Goal: Complete application form: Complete application form

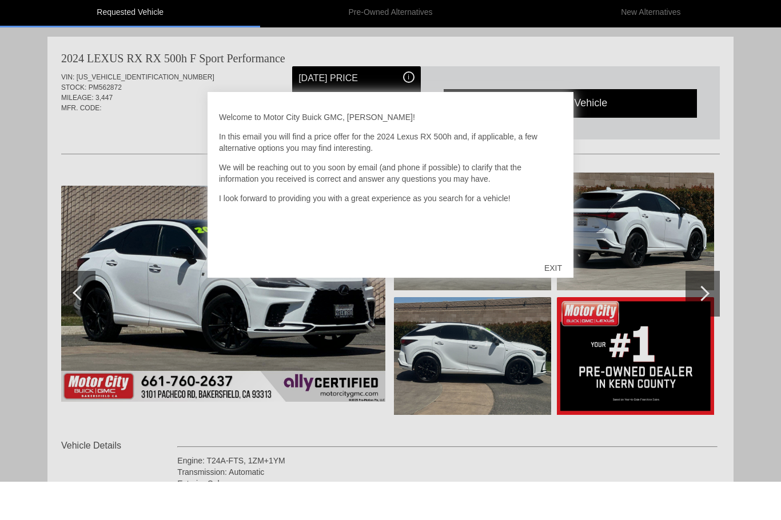
scroll to position [39, 0]
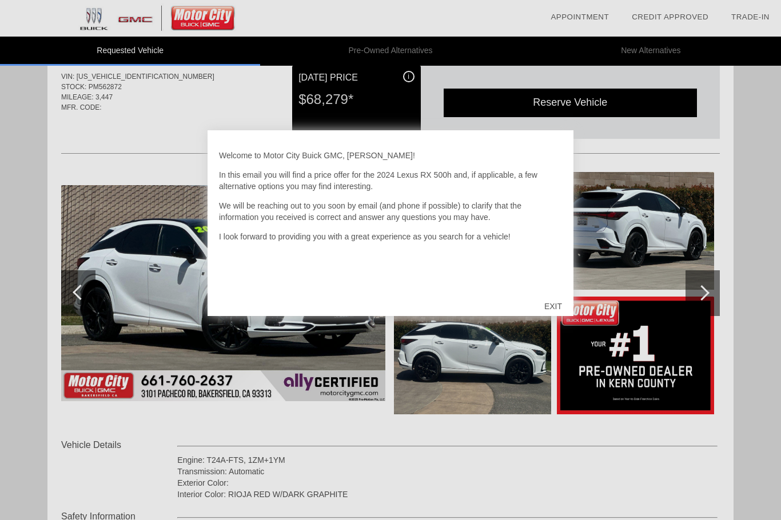
click at [554, 305] on div "EXIT" at bounding box center [553, 306] width 41 height 34
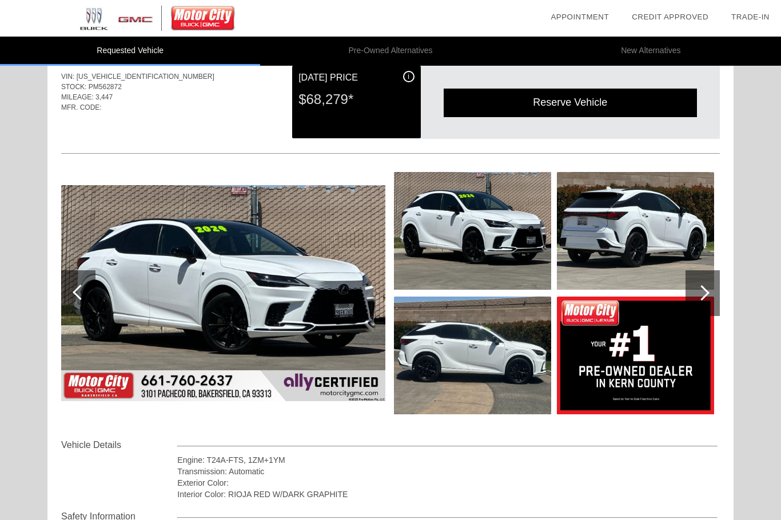
click at [712, 290] on div at bounding box center [702, 293] width 34 height 46
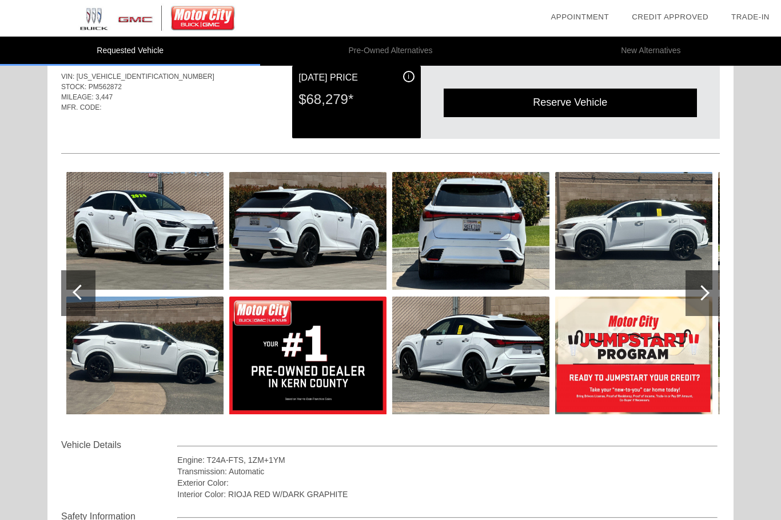
click at [712, 294] on div at bounding box center [702, 293] width 34 height 46
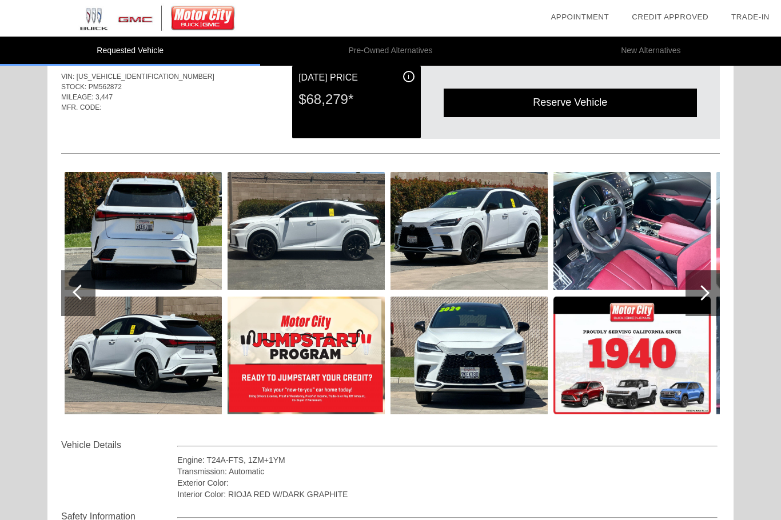
click at [714, 293] on div at bounding box center [702, 293] width 34 height 46
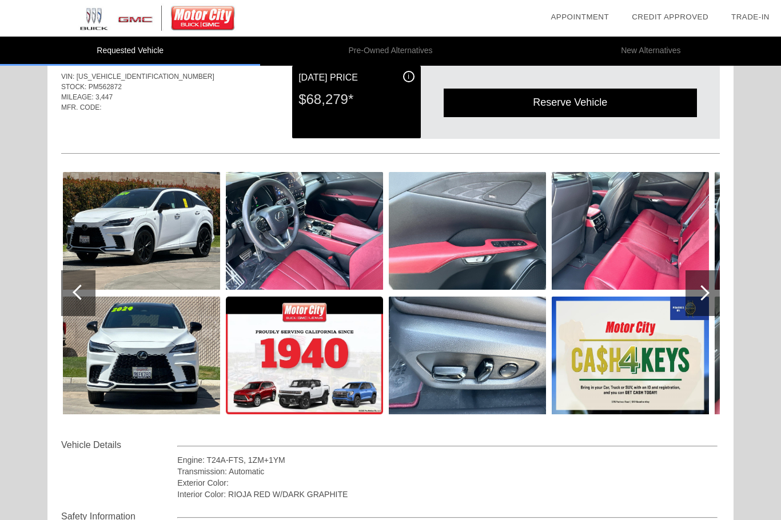
click at [706, 298] on div at bounding box center [702, 293] width 34 height 46
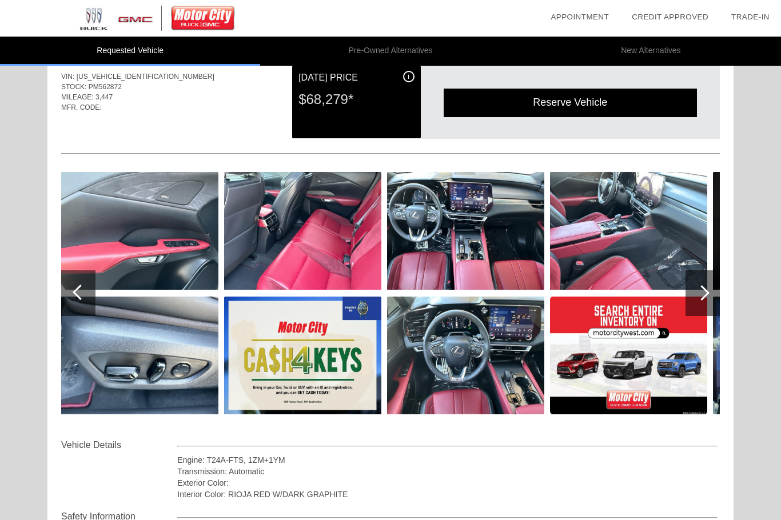
click at [712, 295] on div at bounding box center [702, 293] width 34 height 46
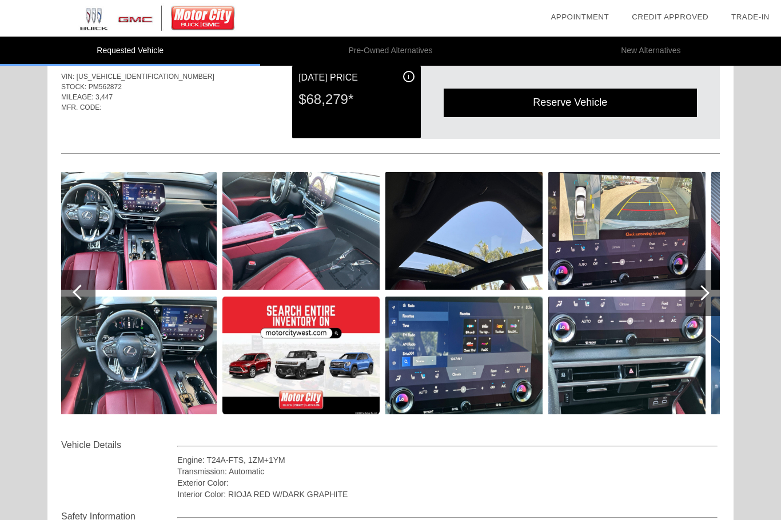
click at [709, 299] on div at bounding box center [702, 293] width 34 height 46
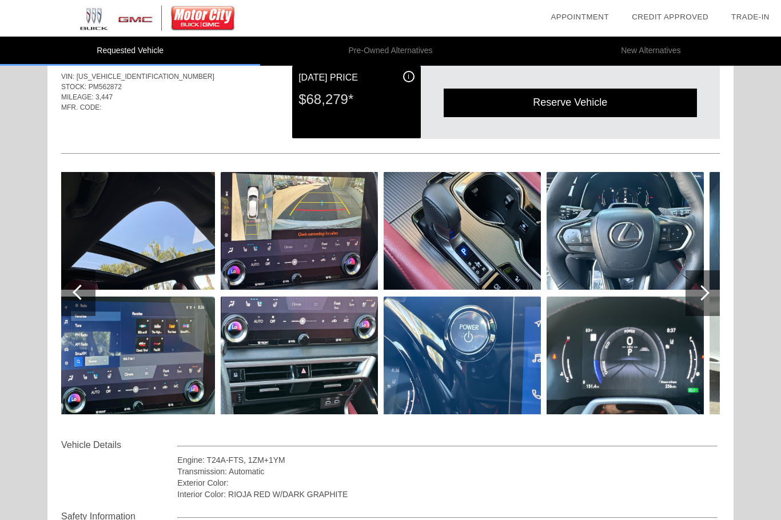
click at [702, 298] on div at bounding box center [701, 292] width 15 height 15
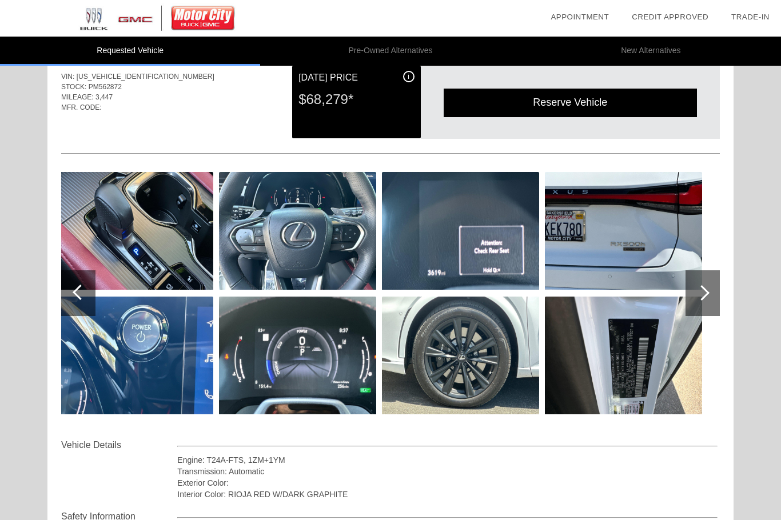
click at [706, 293] on div at bounding box center [701, 292] width 15 height 15
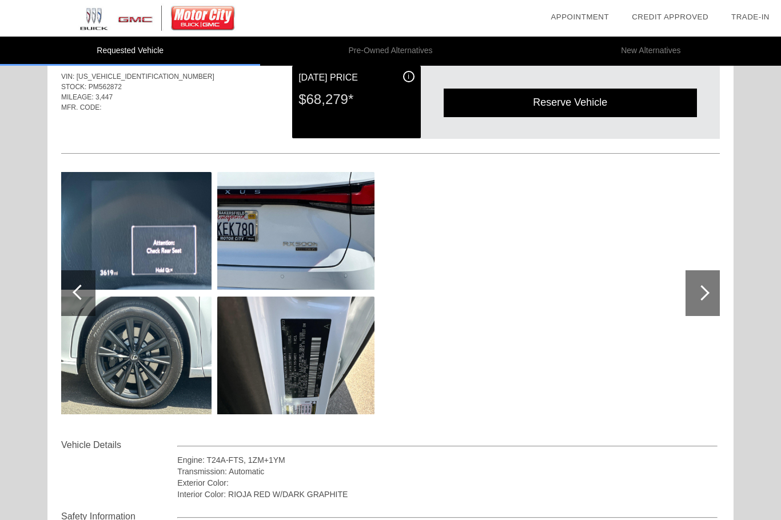
click at [710, 293] on div at bounding box center [702, 293] width 34 height 46
click at [75, 291] on div at bounding box center [80, 292] width 15 height 15
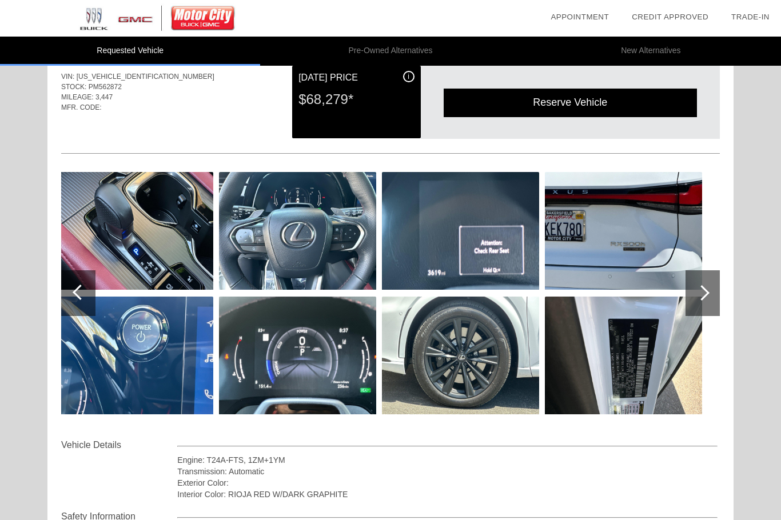
click at [82, 291] on div at bounding box center [80, 292] width 15 height 15
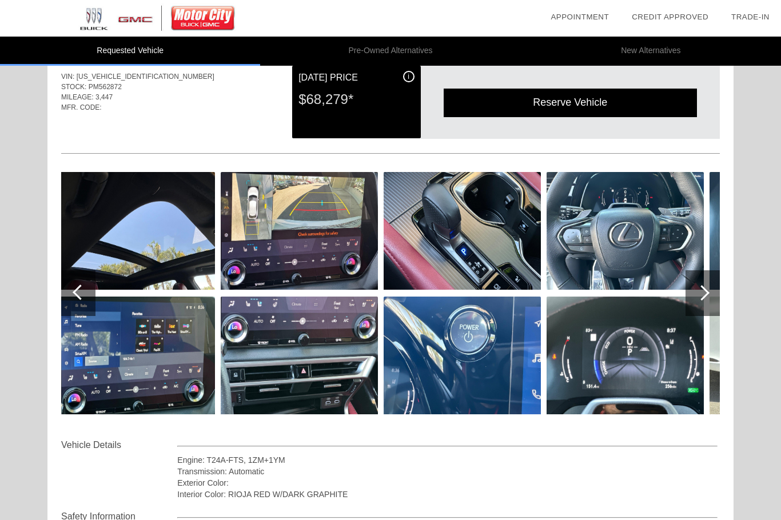
click at [82, 294] on div at bounding box center [80, 292] width 15 height 15
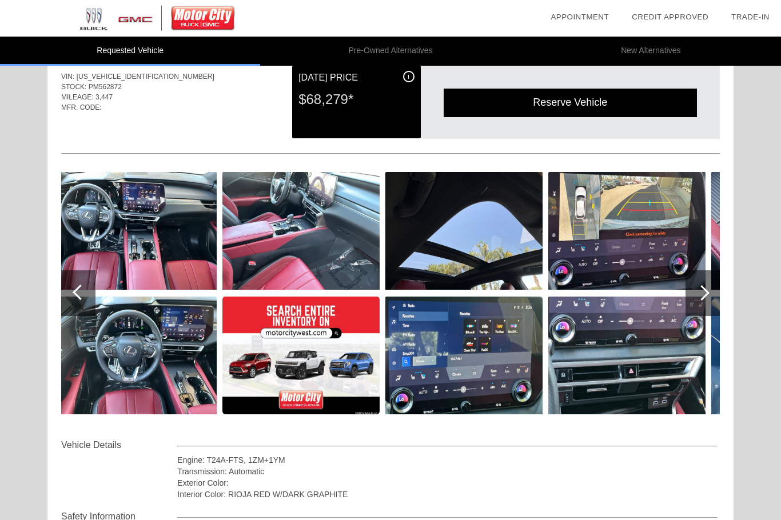
click at [140, 348] on img at bounding box center [137, 356] width 157 height 118
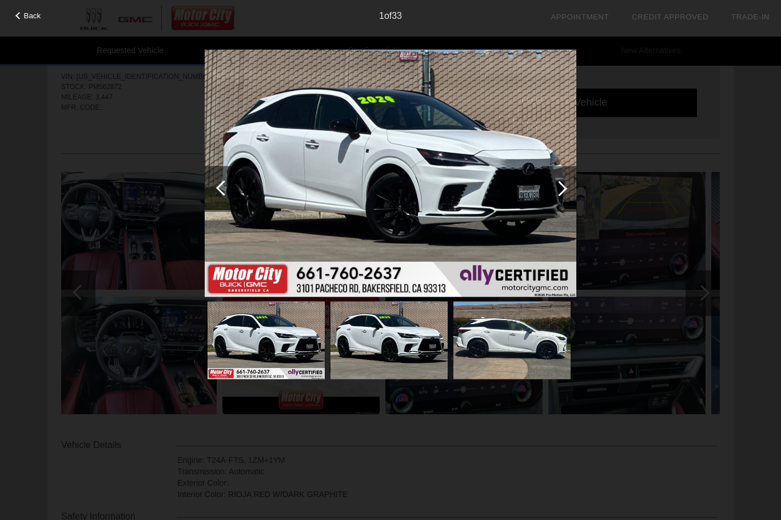
click at [508, 338] on img at bounding box center [511, 340] width 117 height 78
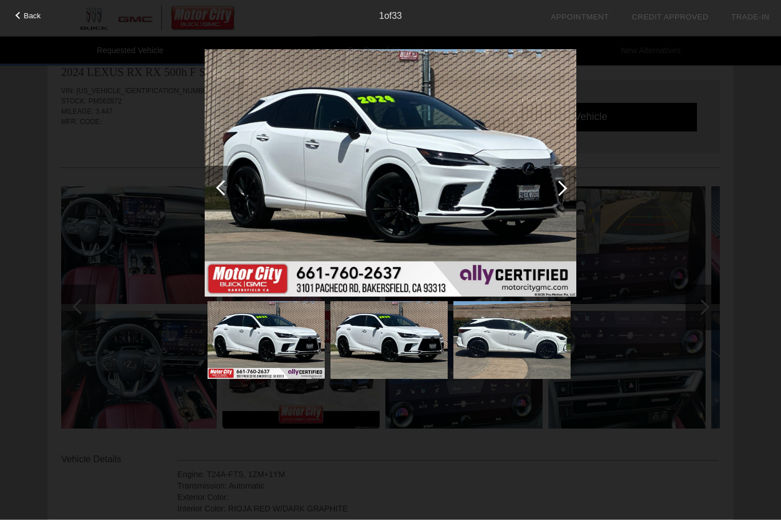
scroll to position [0, 0]
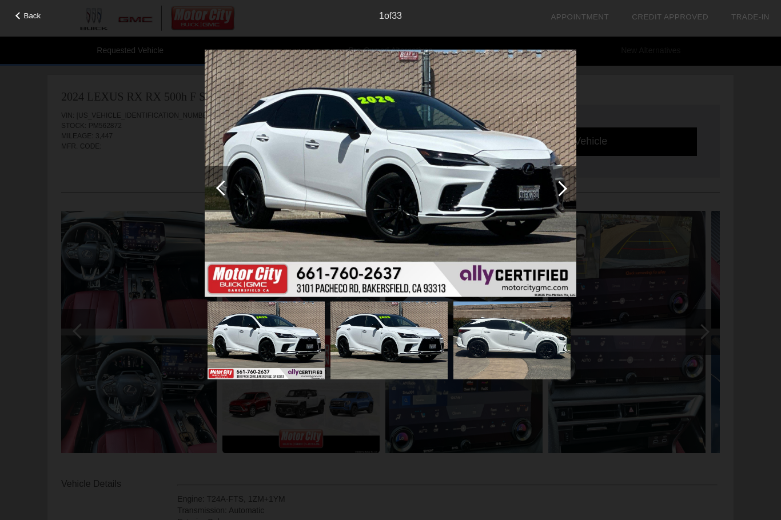
click at [485, 192] on img at bounding box center [391, 172] width 372 height 247
click at [565, 190] on div at bounding box center [559, 189] width 34 height 46
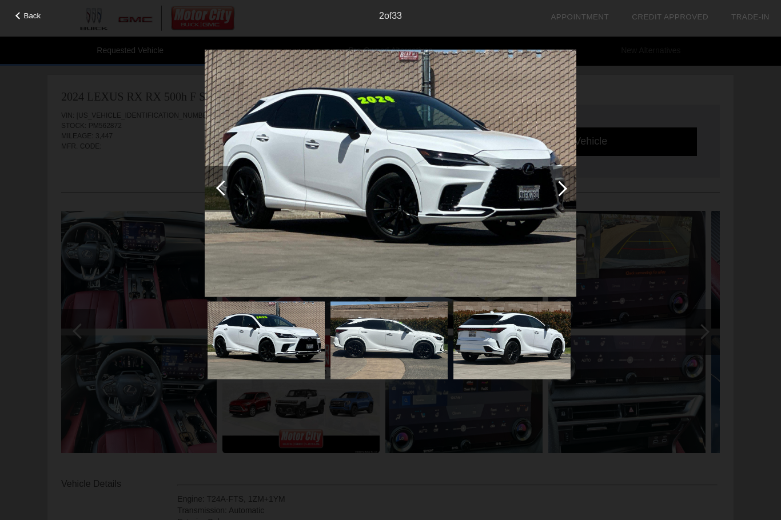
click at [562, 185] on div at bounding box center [559, 188] width 15 height 15
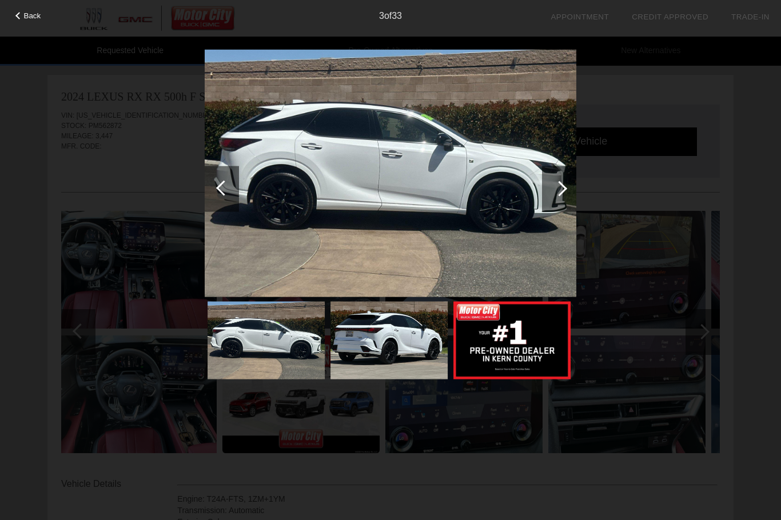
click at [555, 196] on div at bounding box center [559, 189] width 34 height 46
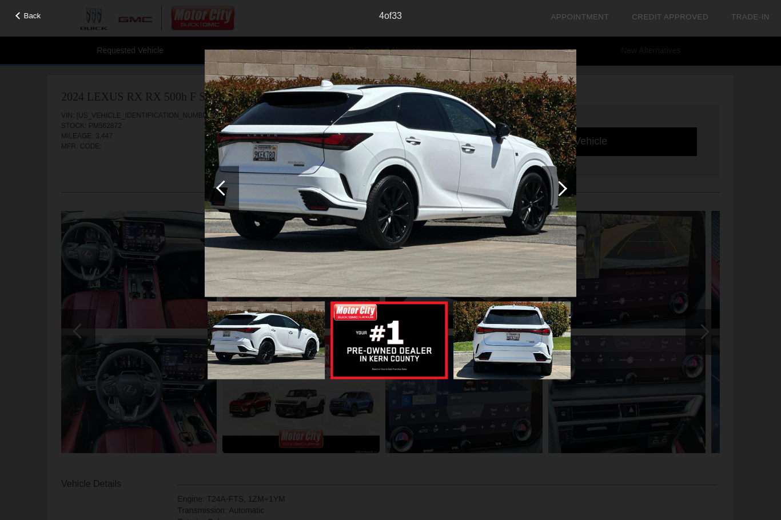
click at [562, 189] on div at bounding box center [559, 188] width 15 height 15
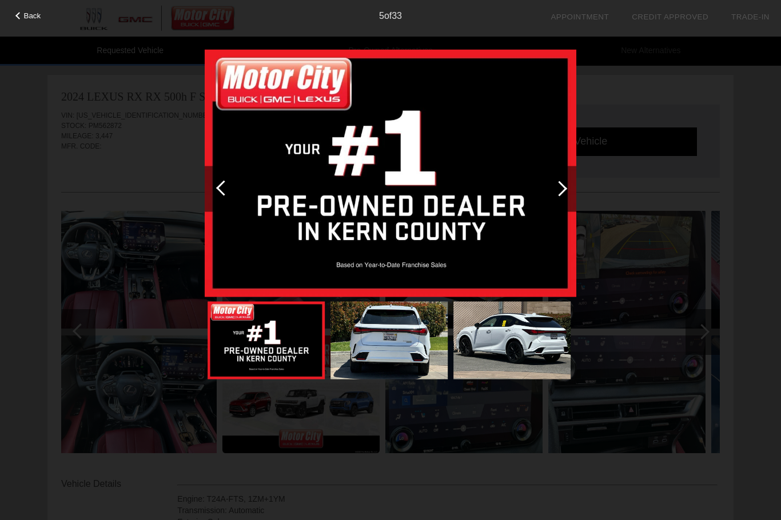
click at [564, 186] on div at bounding box center [559, 188] width 15 height 15
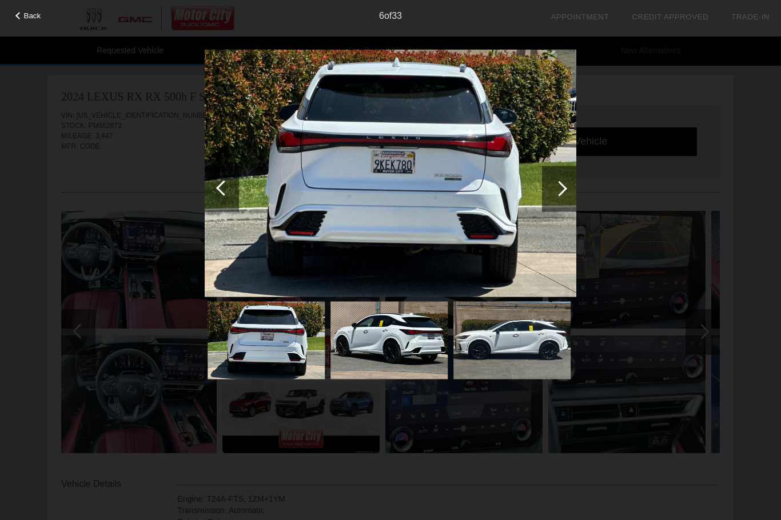
click at [555, 197] on div at bounding box center [559, 189] width 34 height 46
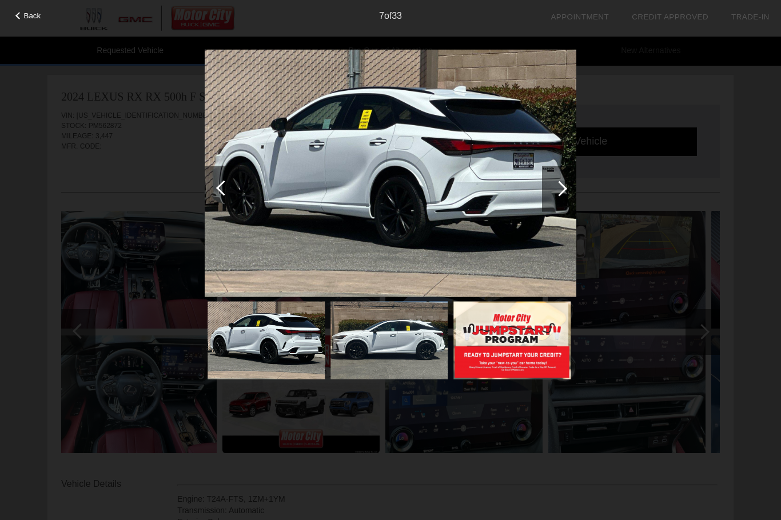
click at [564, 189] on div at bounding box center [559, 188] width 15 height 15
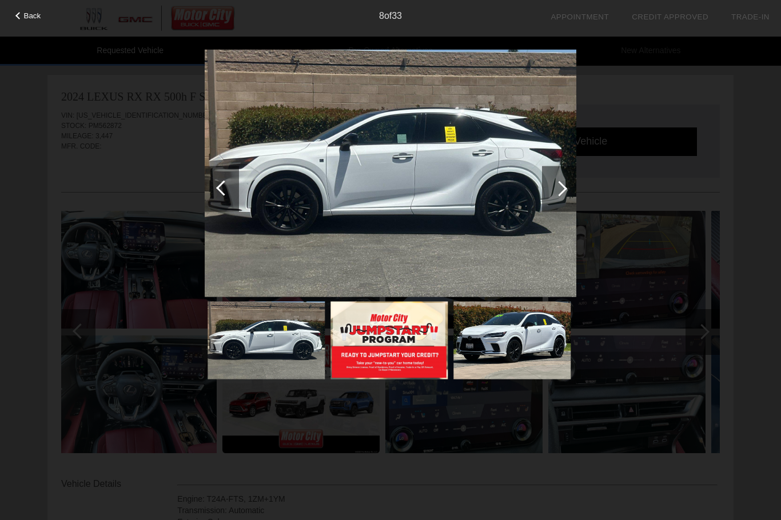
click at [561, 191] on div at bounding box center [559, 188] width 15 height 15
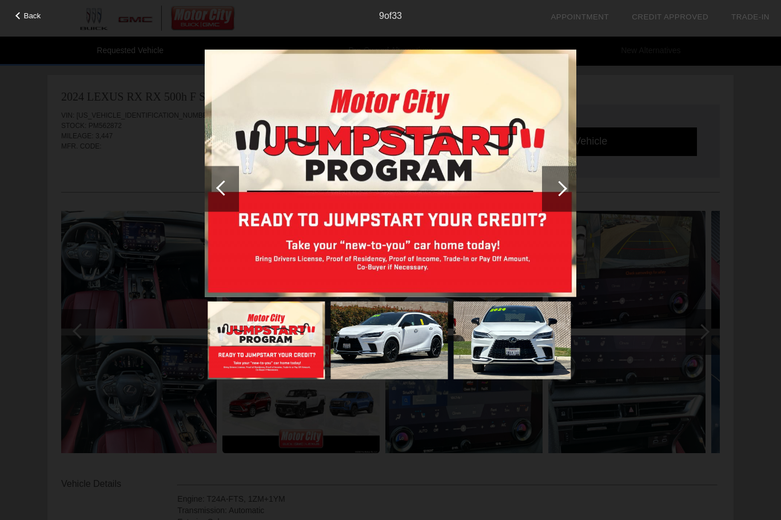
click at [561, 191] on div at bounding box center [559, 188] width 15 height 15
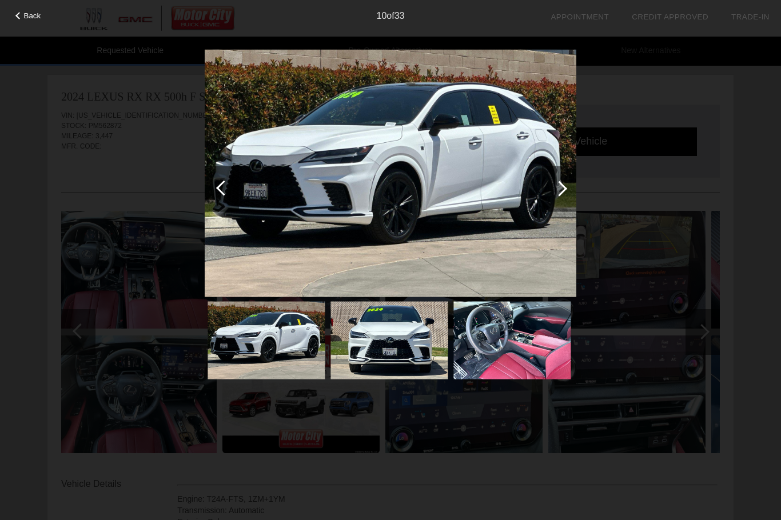
click at [223, 191] on div at bounding box center [223, 187] width 15 height 15
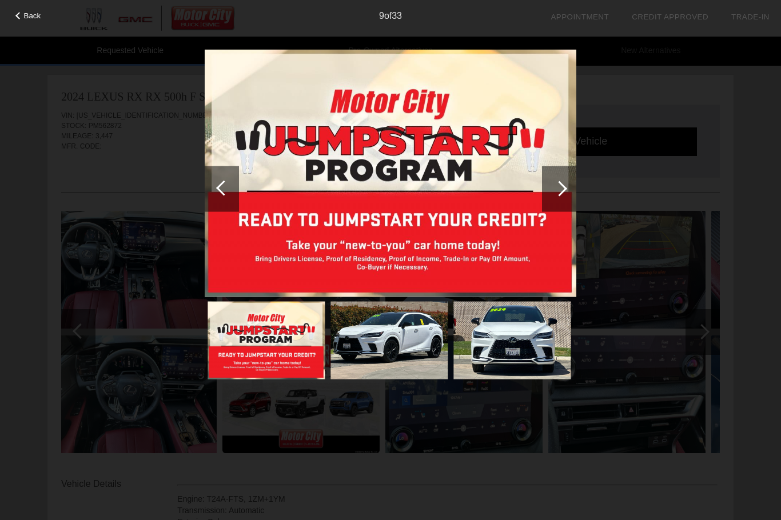
click at [221, 183] on div at bounding box center [223, 187] width 15 height 15
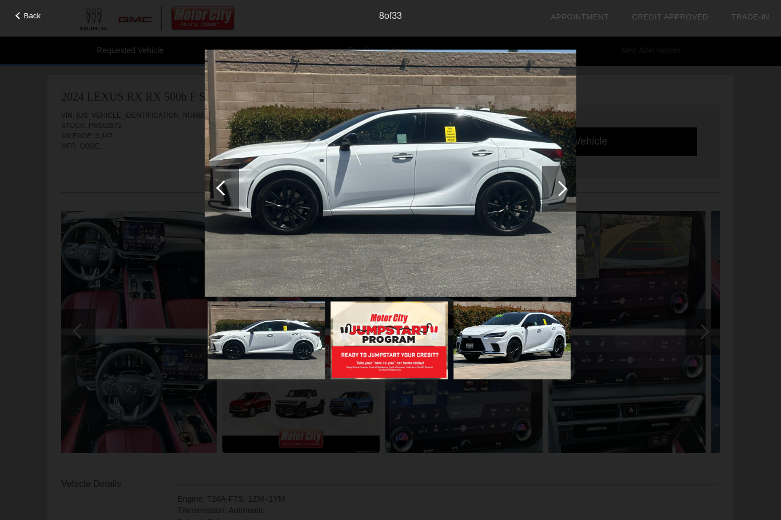
click at [226, 186] on div at bounding box center [223, 187] width 15 height 15
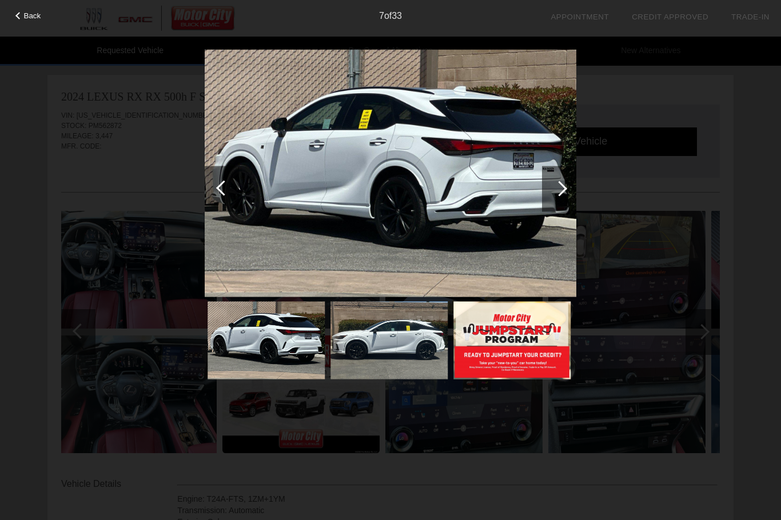
click at [227, 191] on div at bounding box center [223, 187] width 15 height 15
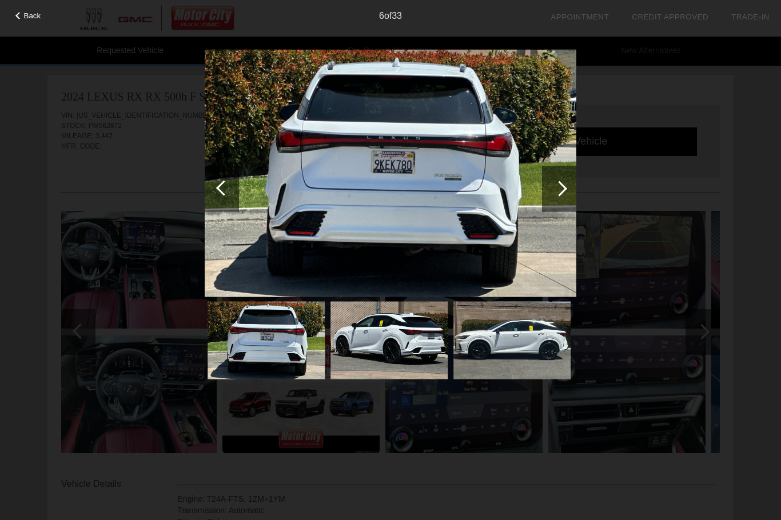
click at [224, 193] on div at bounding box center [223, 187] width 15 height 15
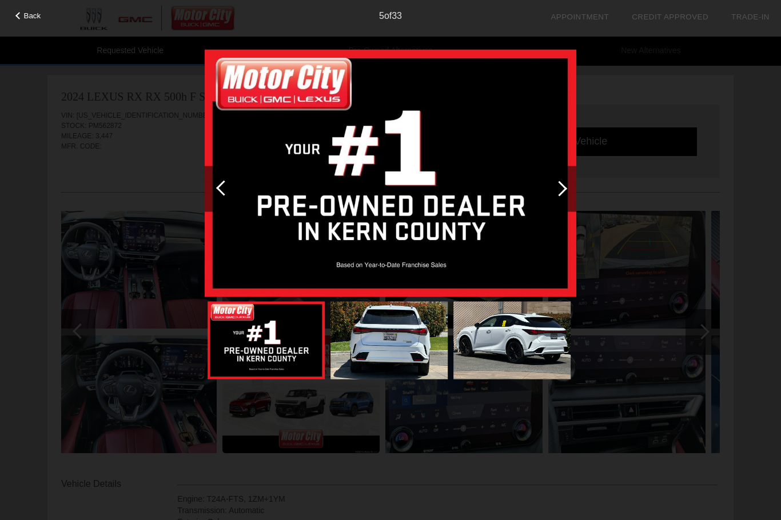
click at [227, 193] on div at bounding box center [222, 189] width 34 height 46
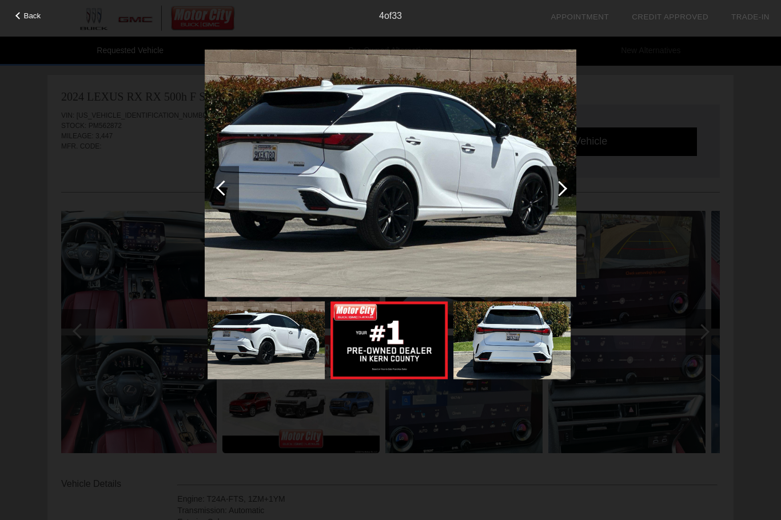
click at [230, 193] on div at bounding box center [222, 189] width 34 height 46
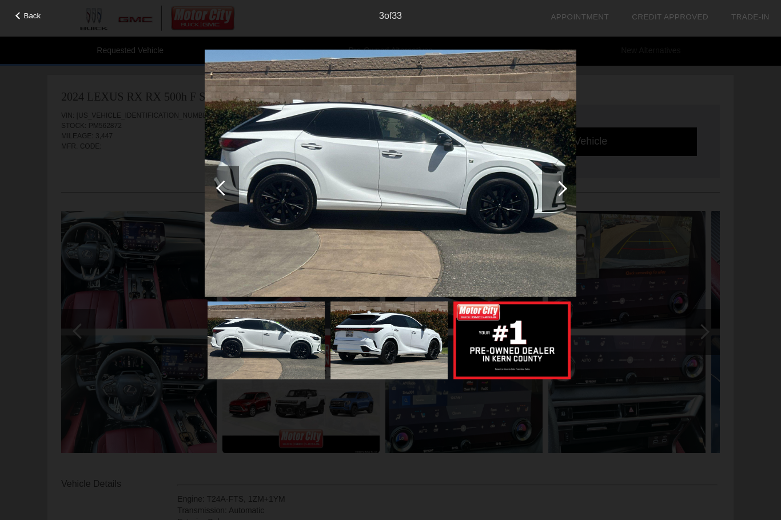
click at [228, 193] on div at bounding box center [222, 189] width 34 height 46
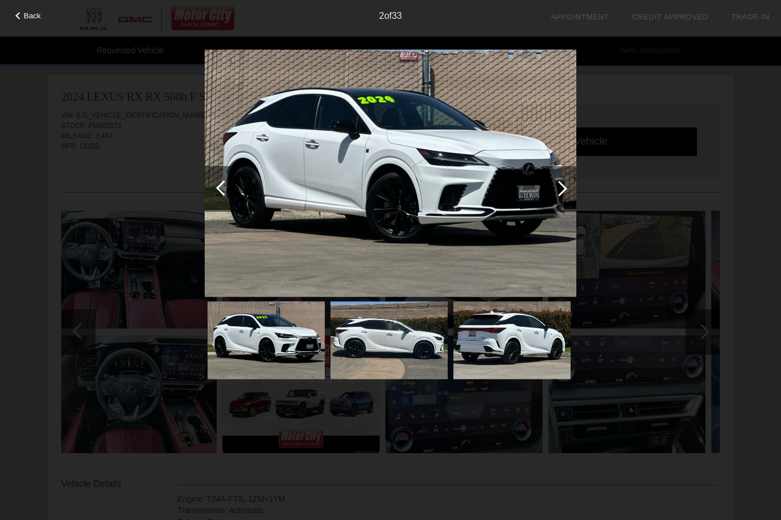
click at [229, 194] on div at bounding box center [222, 189] width 34 height 46
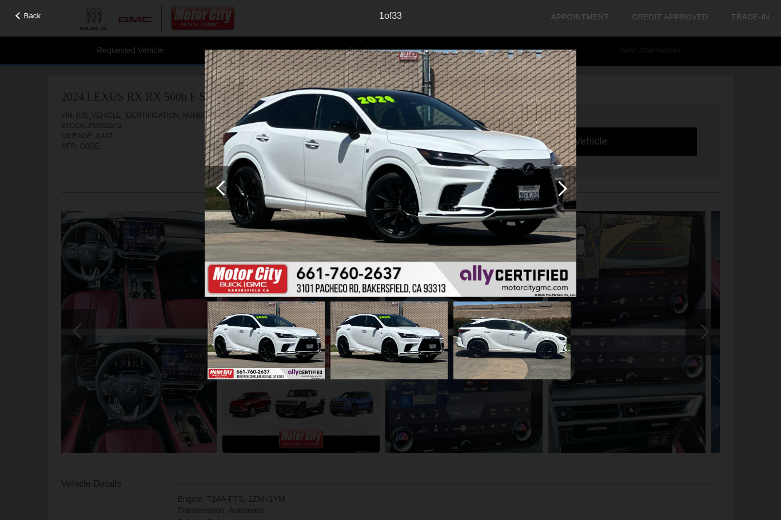
click at [226, 193] on div at bounding box center [223, 187] width 15 height 15
click at [222, 190] on div at bounding box center [223, 187] width 15 height 15
click at [561, 187] on div at bounding box center [559, 188] width 15 height 15
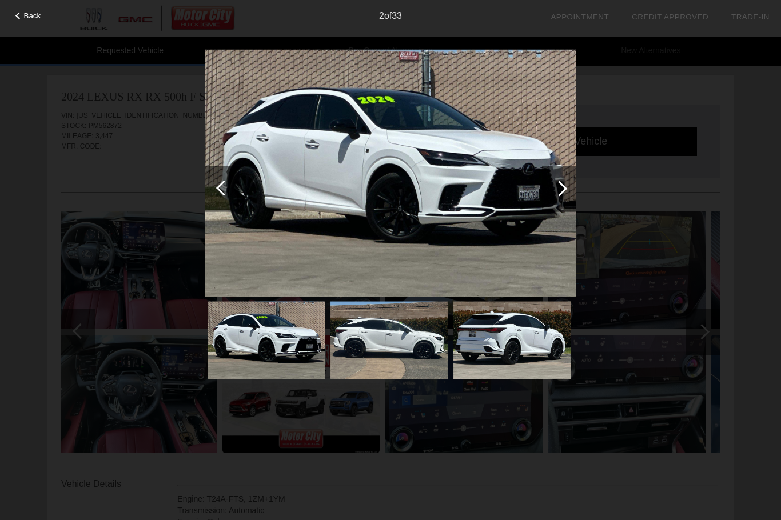
click at [565, 187] on div at bounding box center [559, 188] width 15 height 15
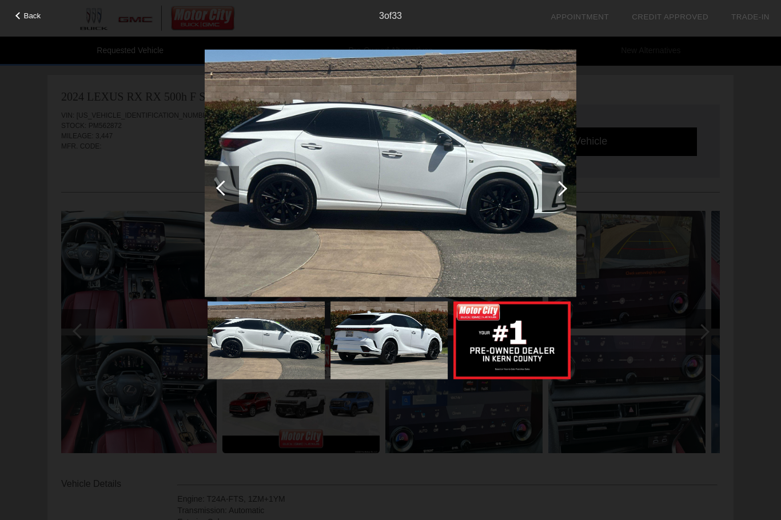
click at [564, 187] on div at bounding box center [559, 188] width 15 height 15
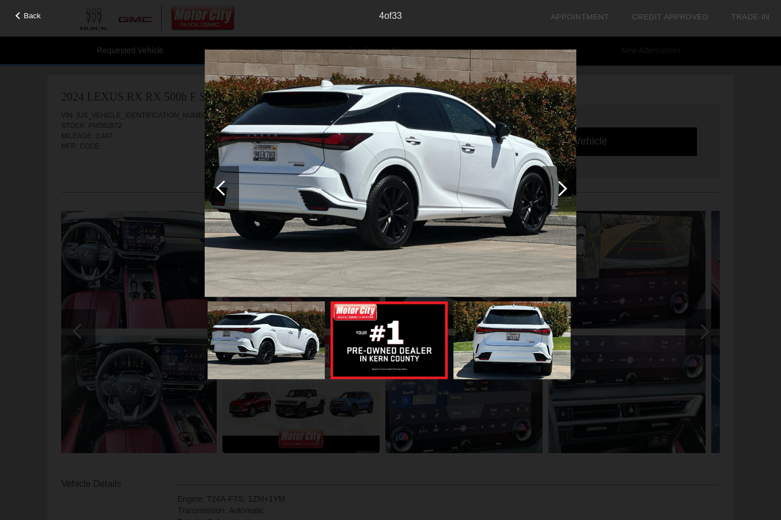
click at [567, 190] on div at bounding box center [559, 189] width 34 height 46
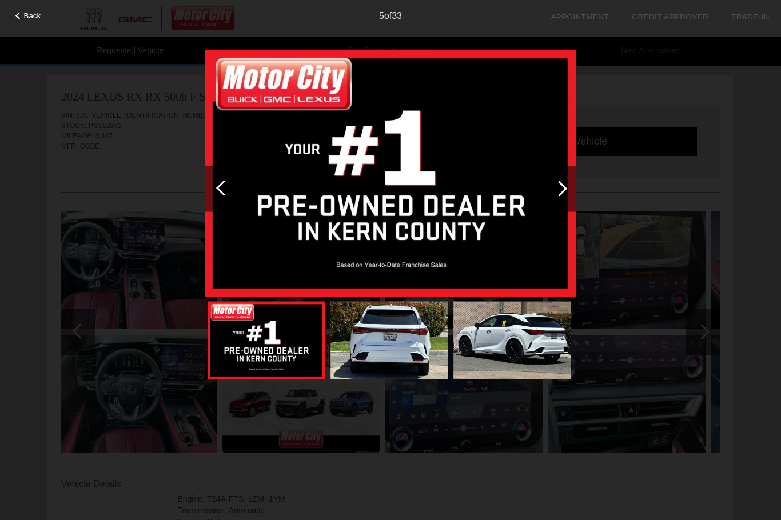
click at [561, 190] on div at bounding box center [559, 188] width 15 height 15
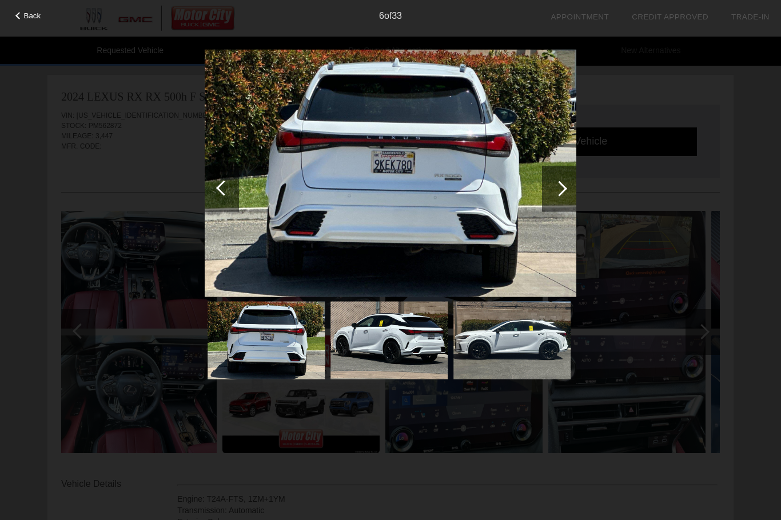
click at [564, 189] on div at bounding box center [559, 188] width 15 height 15
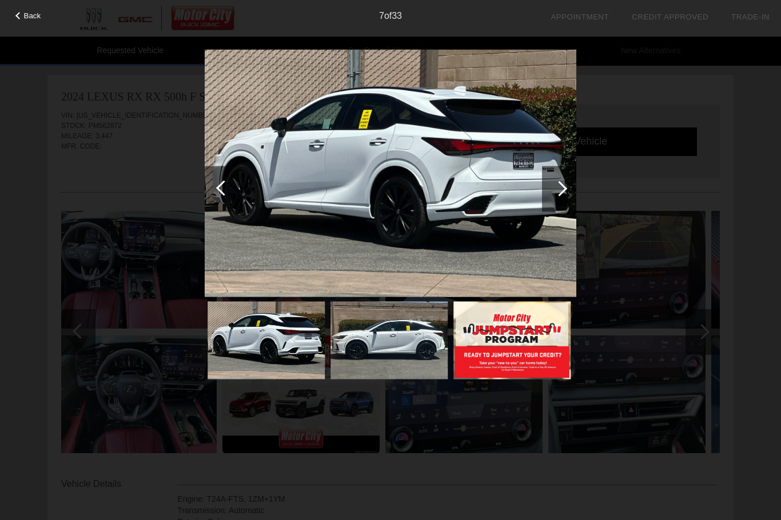
click at [562, 189] on div at bounding box center [559, 188] width 15 height 15
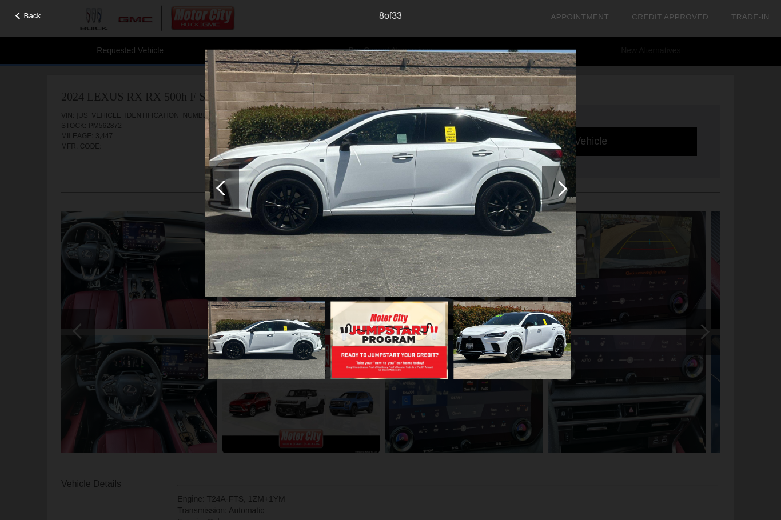
click at [562, 192] on div at bounding box center [559, 188] width 15 height 15
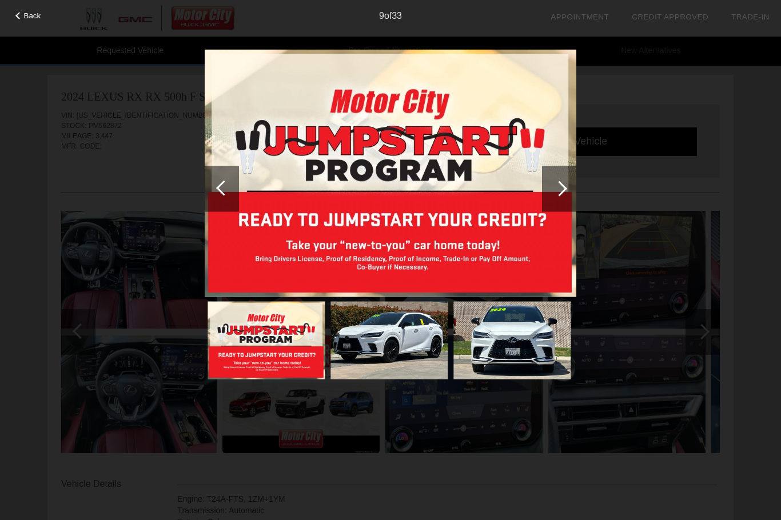
click at [562, 190] on div at bounding box center [559, 188] width 15 height 15
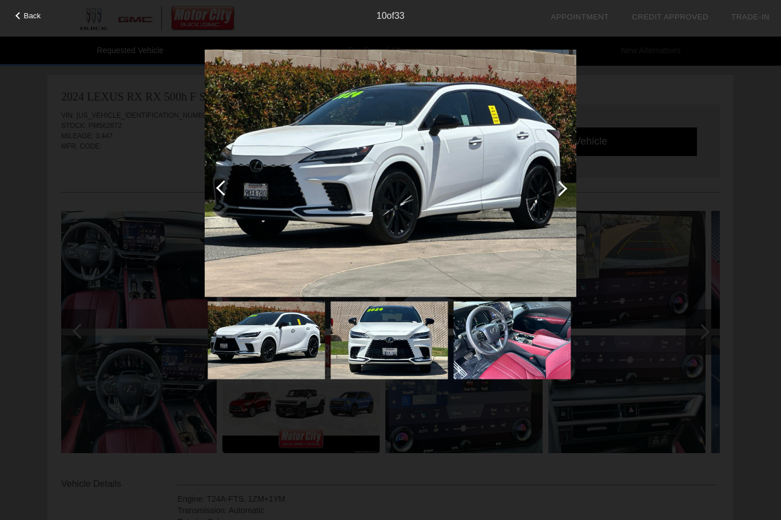
click at [564, 191] on div at bounding box center [559, 189] width 34 height 46
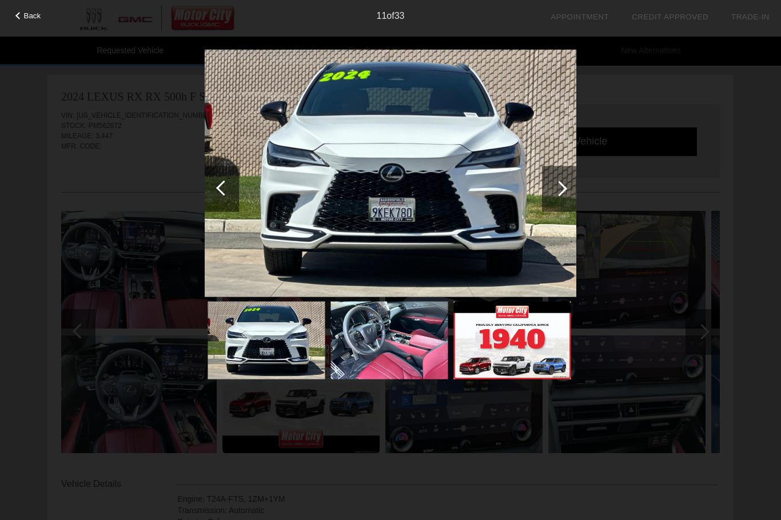
click at [558, 196] on div at bounding box center [559, 189] width 34 height 46
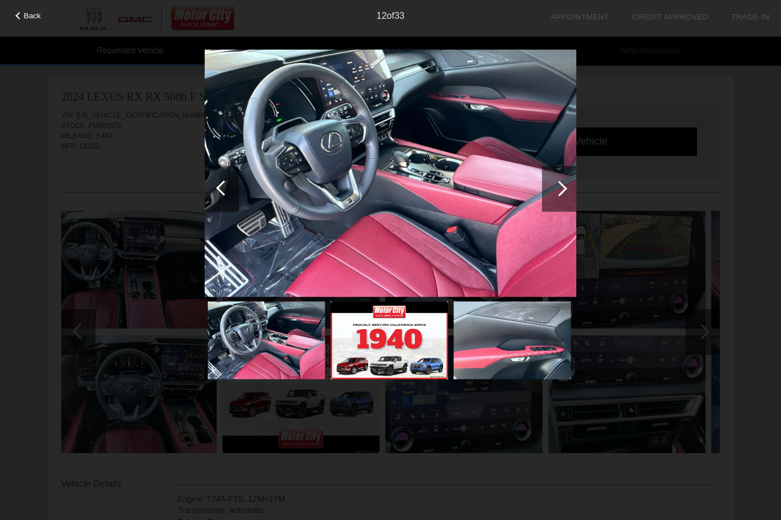
click at [559, 191] on div at bounding box center [559, 188] width 15 height 15
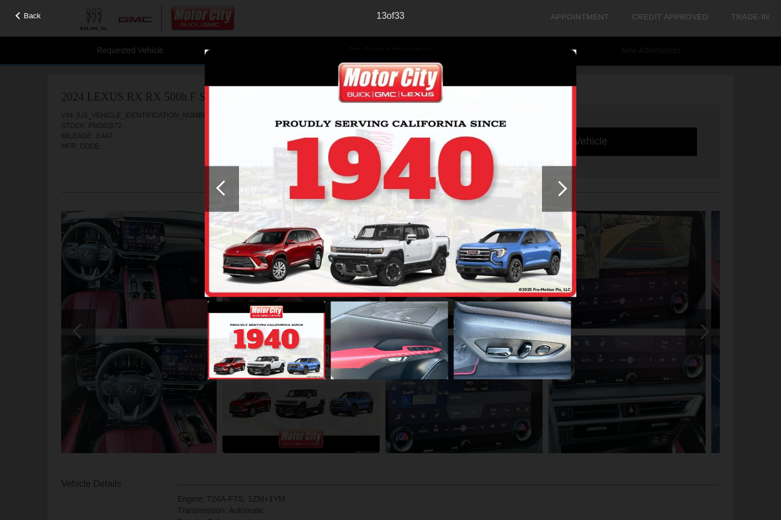
click at [562, 190] on div at bounding box center [559, 188] width 15 height 15
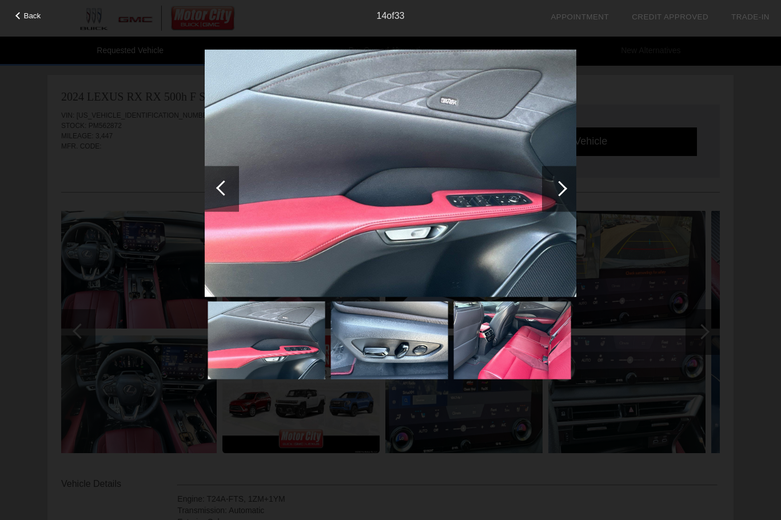
click at [563, 193] on div at bounding box center [559, 189] width 34 height 46
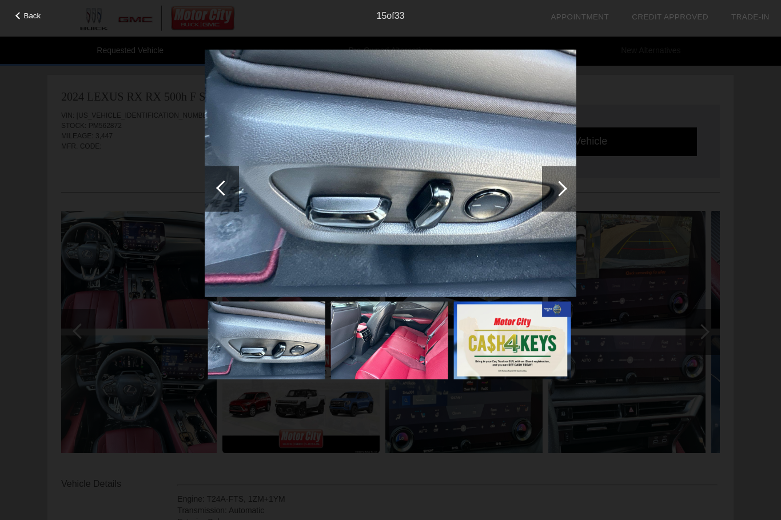
click at [564, 191] on div at bounding box center [559, 188] width 15 height 15
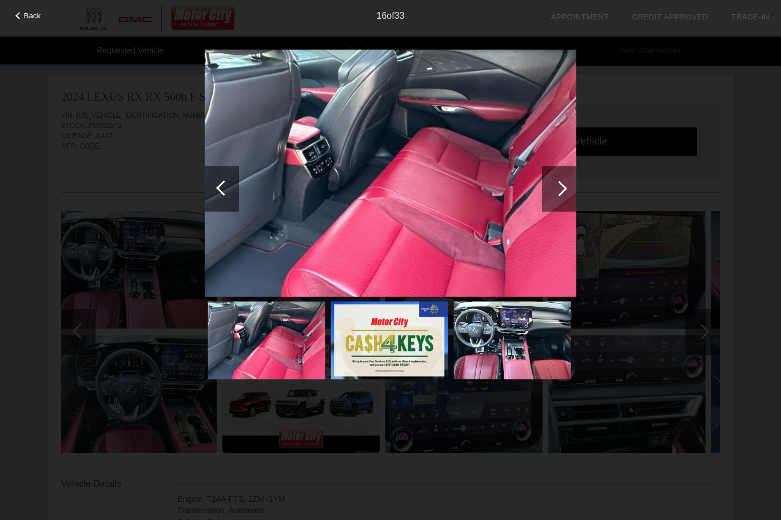
click at [562, 189] on div at bounding box center [559, 188] width 15 height 15
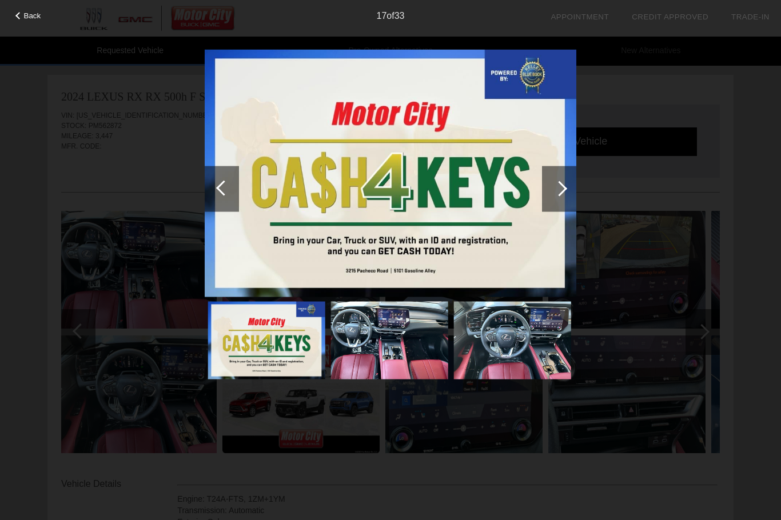
click at [562, 188] on div at bounding box center [559, 188] width 15 height 15
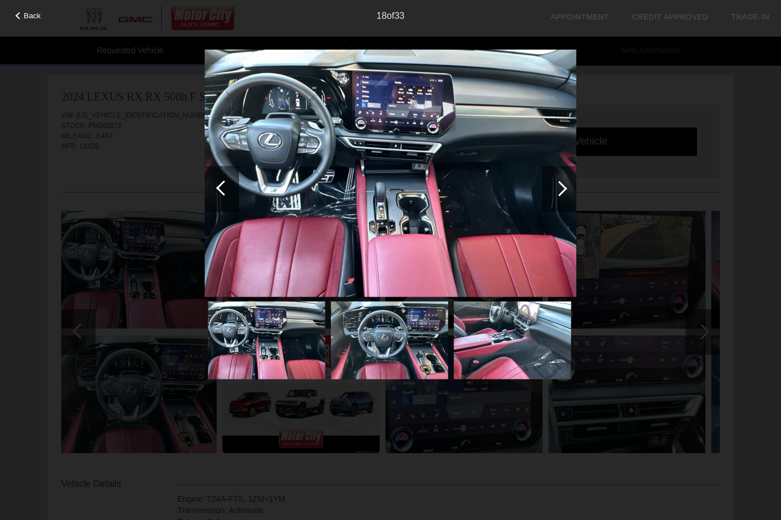
click at [563, 191] on div at bounding box center [559, 188] width 15 height 15
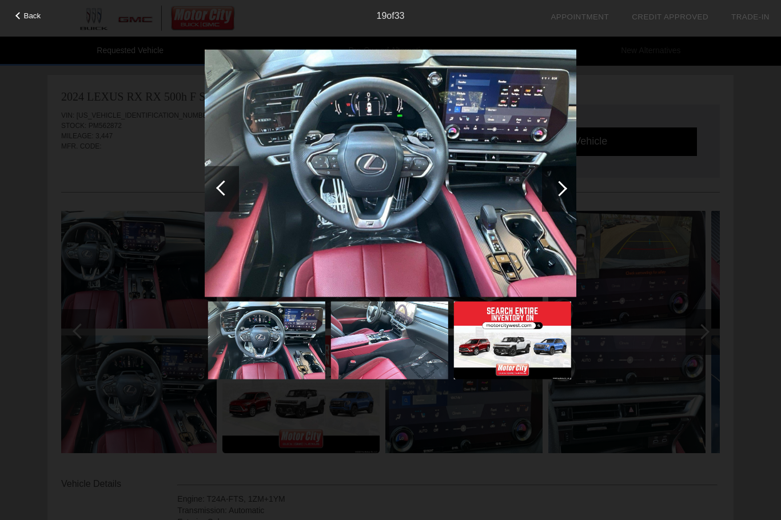
click at [567, 192] on div at bounding box center [559, 189] width 34 height 46
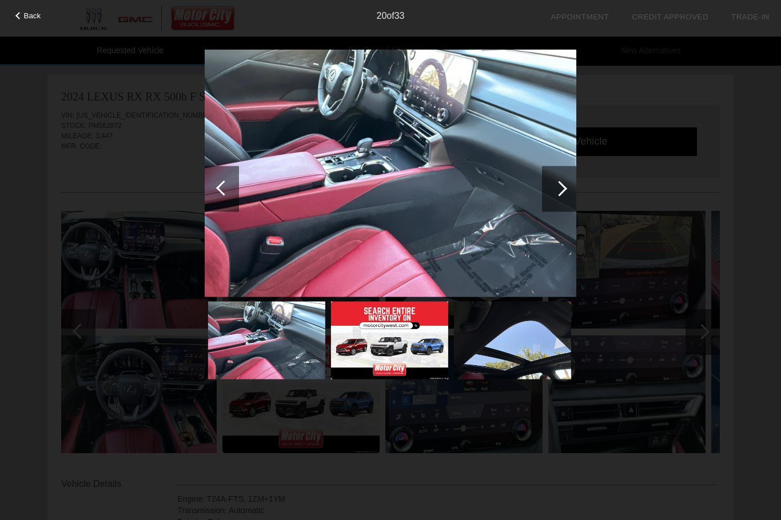
click at [564, 190] on div at bounding box center [559, 188] width 15 height 15
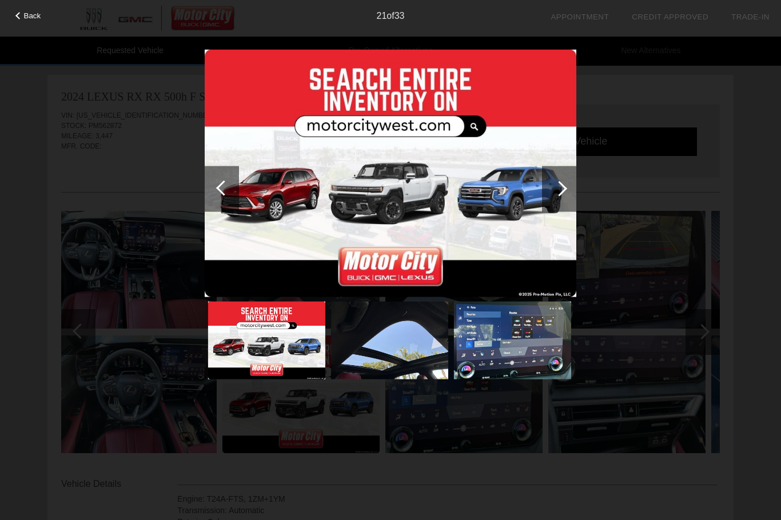
click at [569, 189] on div at bounding box center [559, 189] width 34 height 46
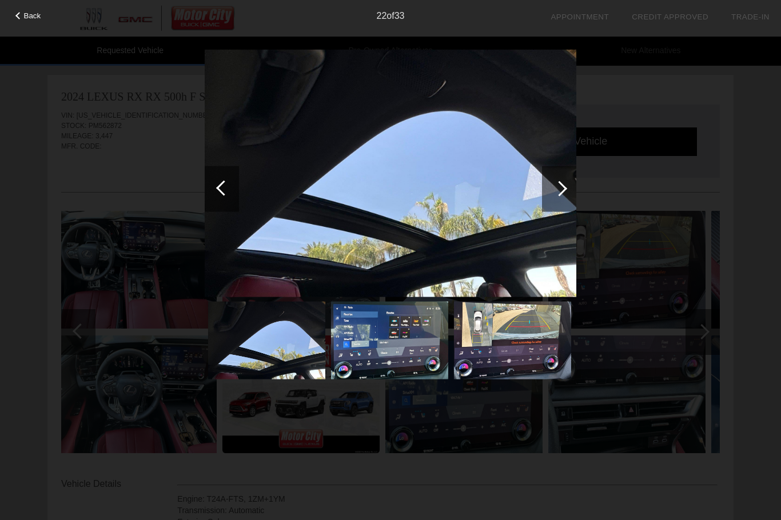
click at [562, 191] on div at bounding box center [559, 188] width 15 height 15
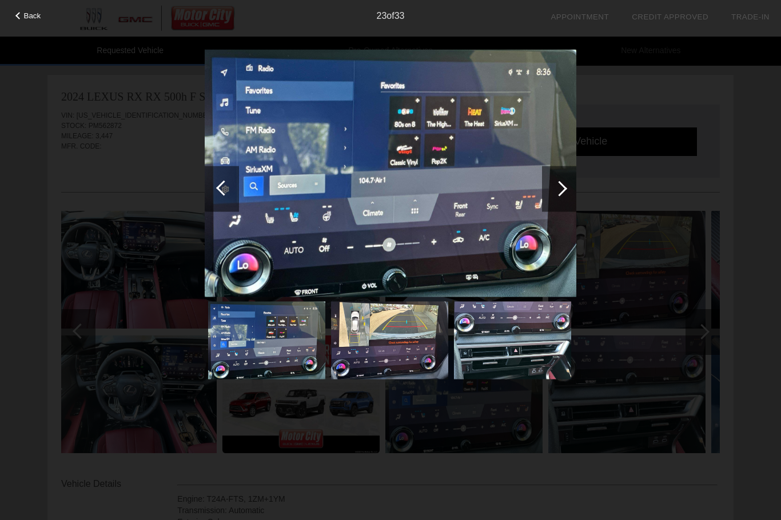
click at [558, 195] on div at bounding box center [559, 189] width 34 height 46
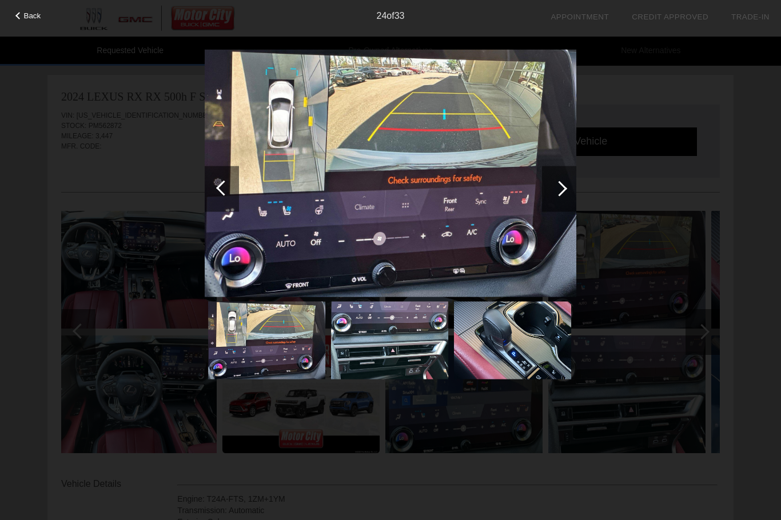
click at [567, 192] on div at bounding box center [559, 189] width 34 height 46
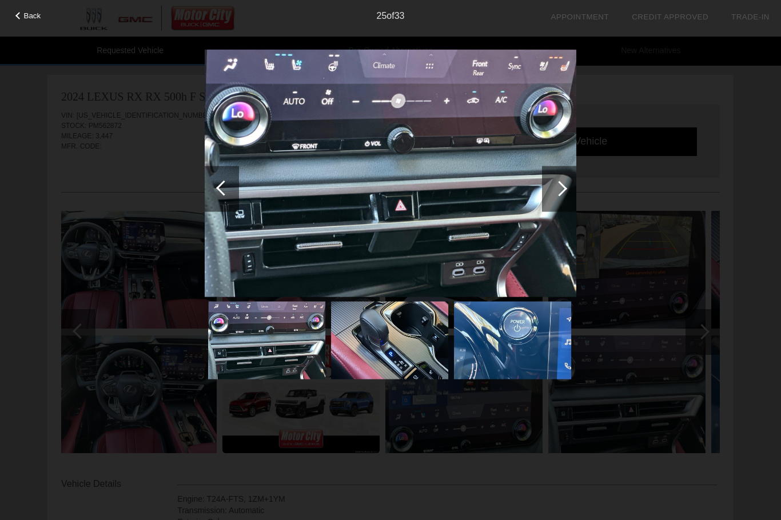
click at [573, 188] on div at bounding box center [559, 189] width 34 height 46
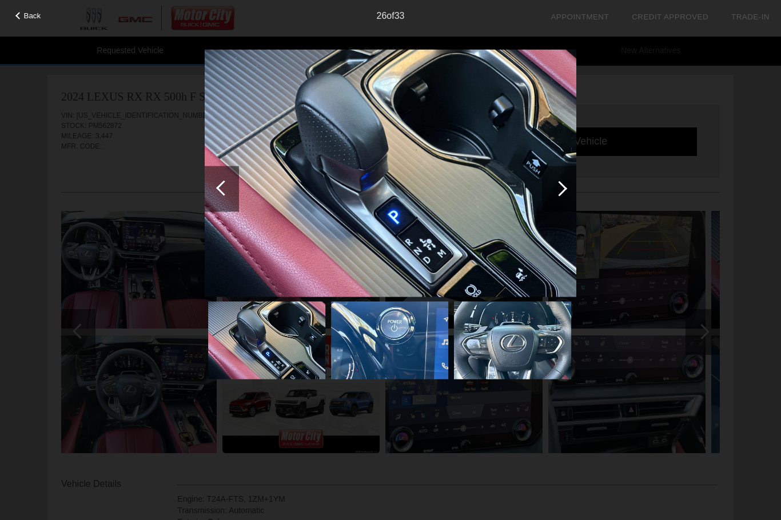
click at [569, 187] on div at bounding box center [559, 189] width 34 height 46
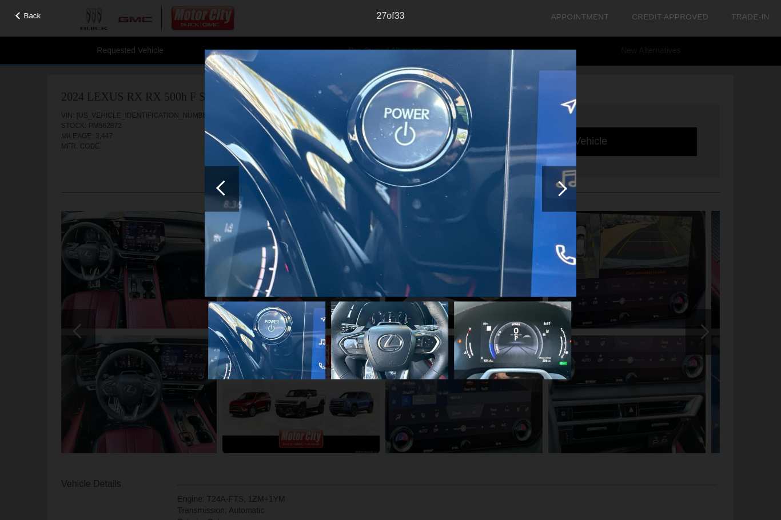
click at [566, 198] on div at bounding box center [559, 189] width 34 height 46
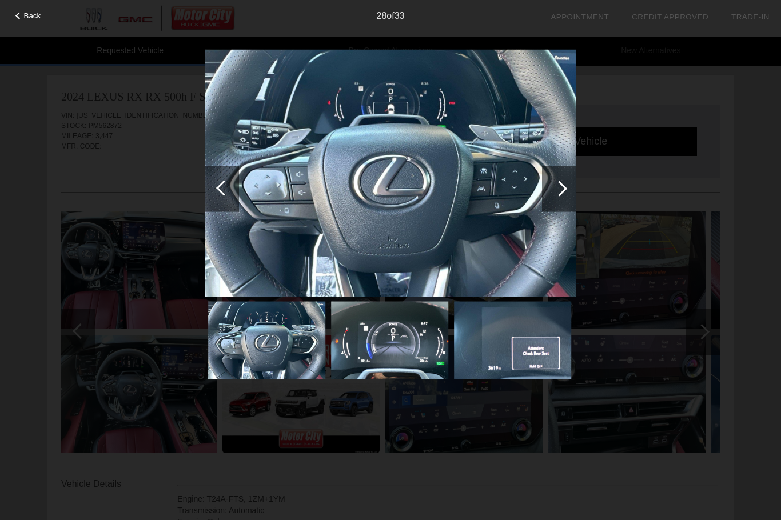
click at [561, 191] on div at bounding box center [559, 188] width 15 height 15
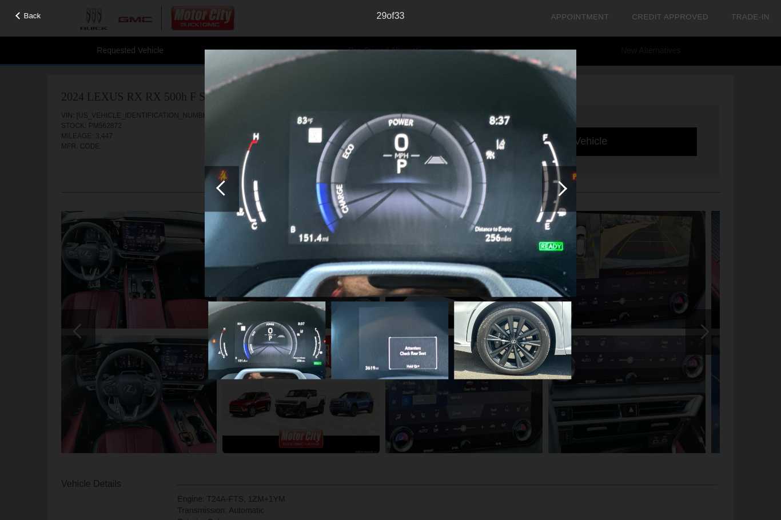
click at [560, 195] on div at bounding box center [559, 188] width 15 height 15
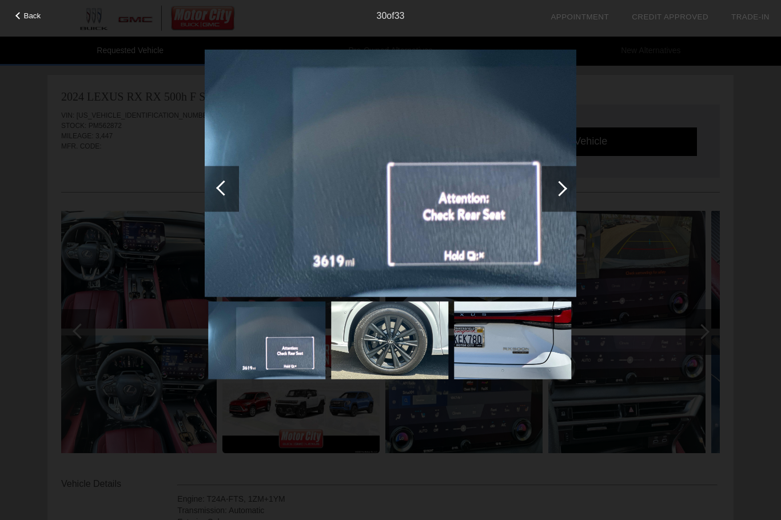
click at [562, 192] on div at bounding box center [559, 188] width 15 height 15
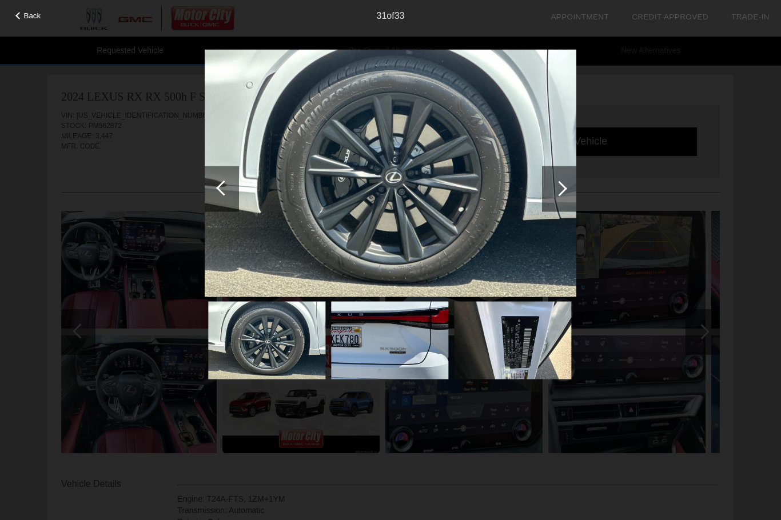
click at [561, 191] on div at bounding box center [559, 188] width 15 height 15
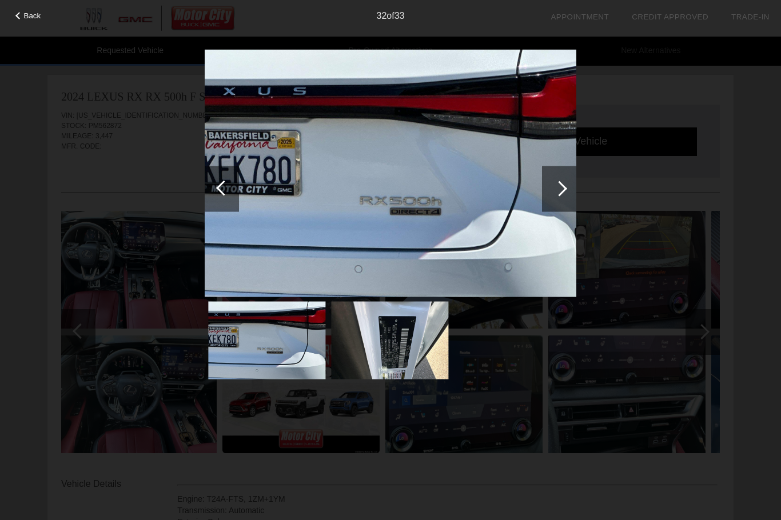
click at [416, 211] on img at bounding box center [391, 172] width 372 height 247
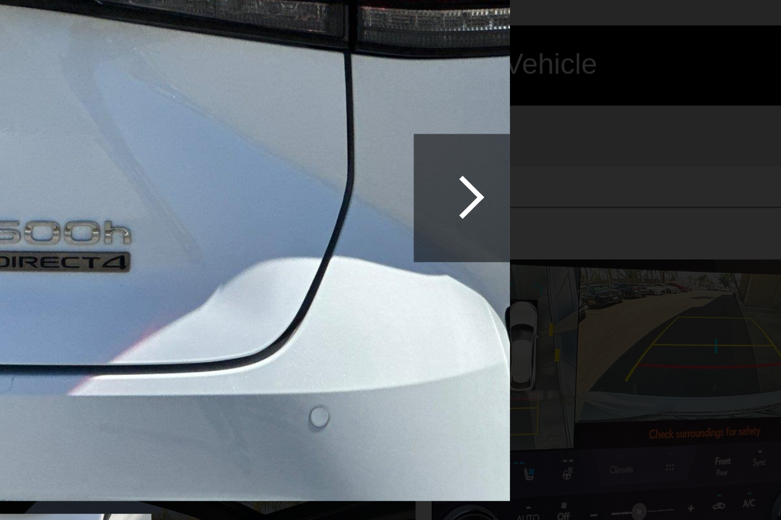
click at [552, 181] on div at bounding box center [559, 188] width 15 height 15
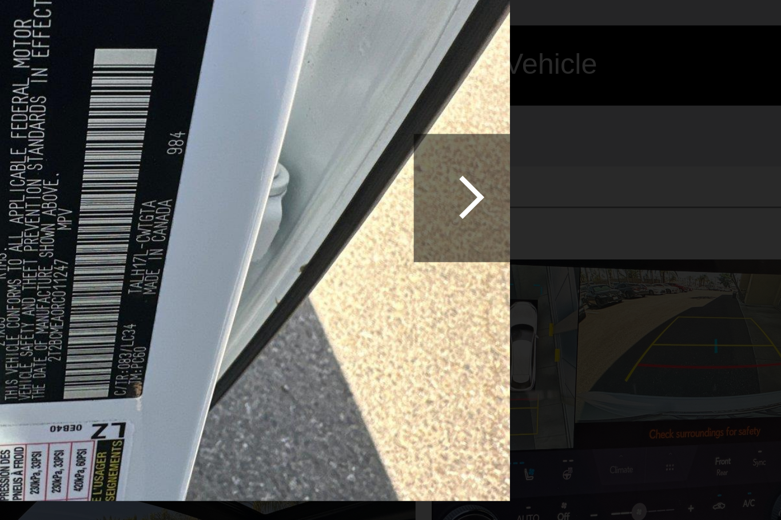
click at [542, 166] on div at bounding box center [559, 189] width 34 height 46
click at [552, 181] on div at bounding box center [559, 188] width 15 height 15
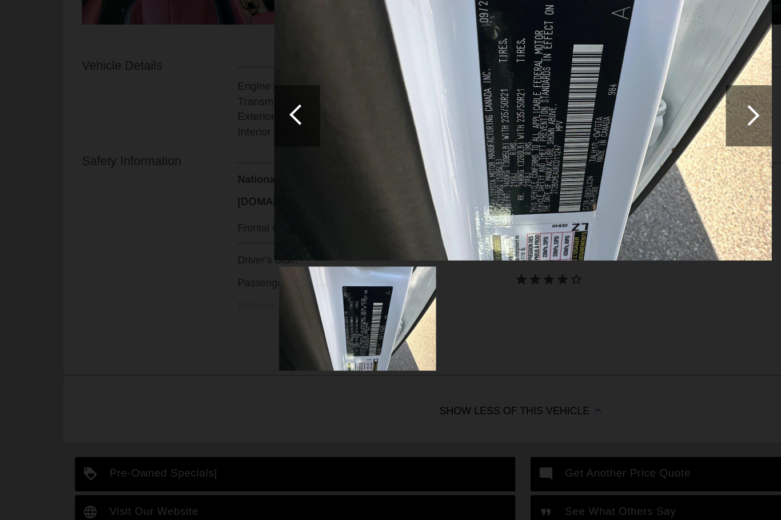
scroll to position [333, 0]
click at [562, 181] on div at bounding box center [559, 188] width 15 height 15
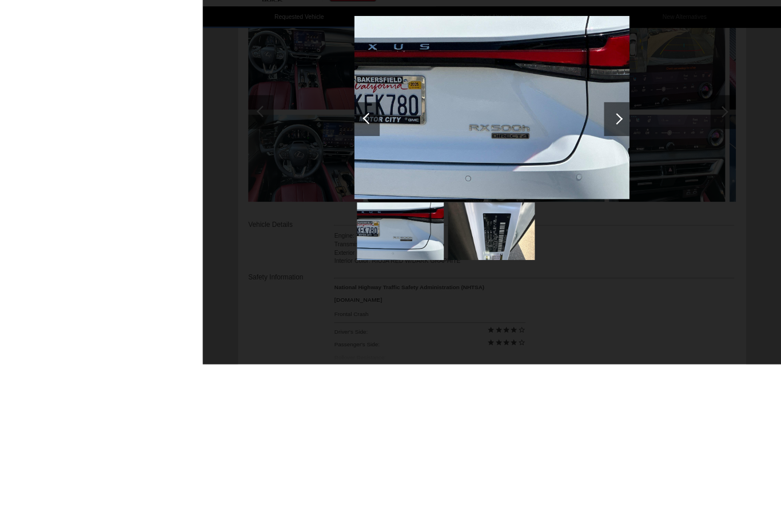
scroll to position [321, 0]
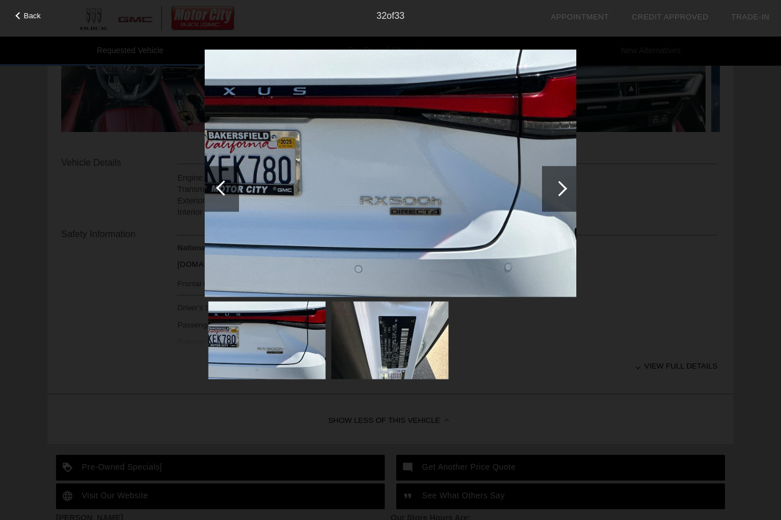
click at [560, 184] on div at bounding box center [559, 188] width 15 height 15
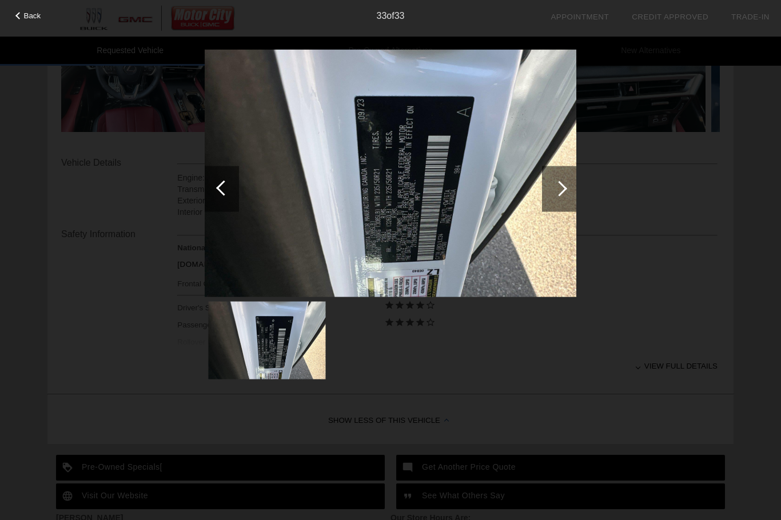
click at [564, 189] on div at bounding box center [559, 188] width 15 height 15
click at [562, 188] on div at bounding box center [559, 188] width 15 height 15
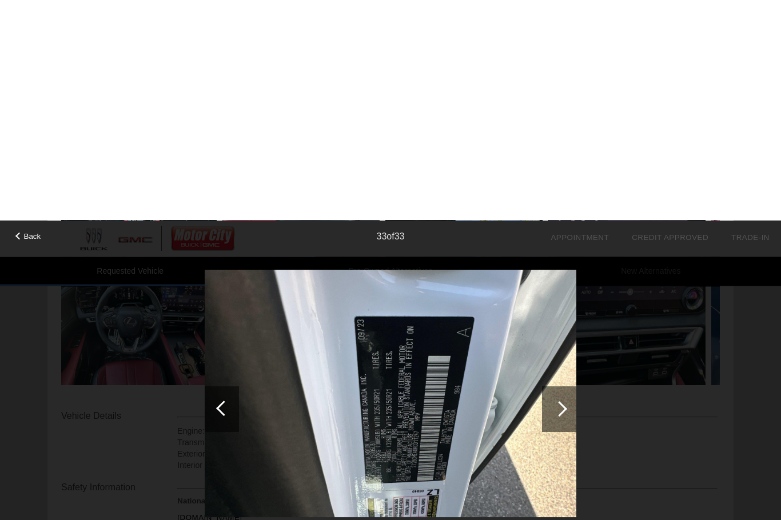
scroll to position [0, 0]
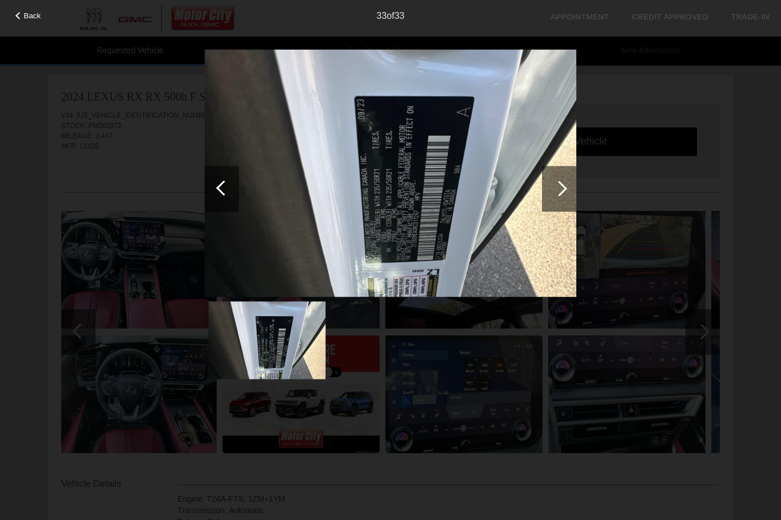
click at [18, 17] on div "Back" at bounding box center [28, 14] width 57 height 6
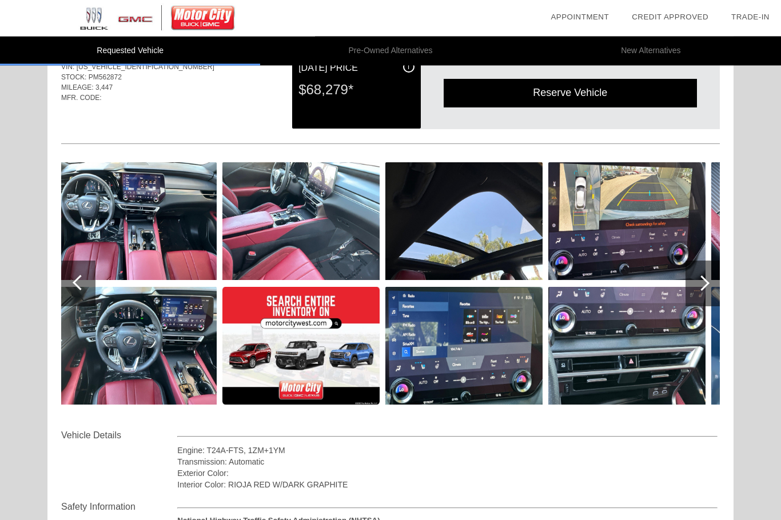
scroll to position [49, 0]
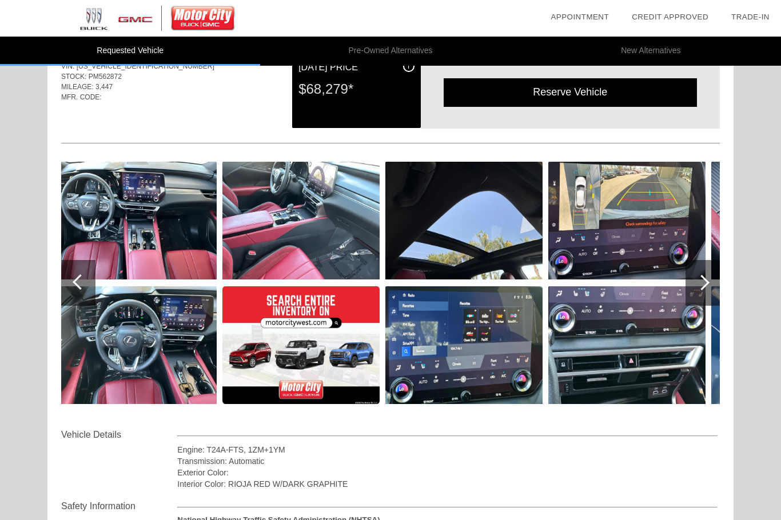
click at [705, 283] on div at bounding box center [701, 282] width 15 height 15
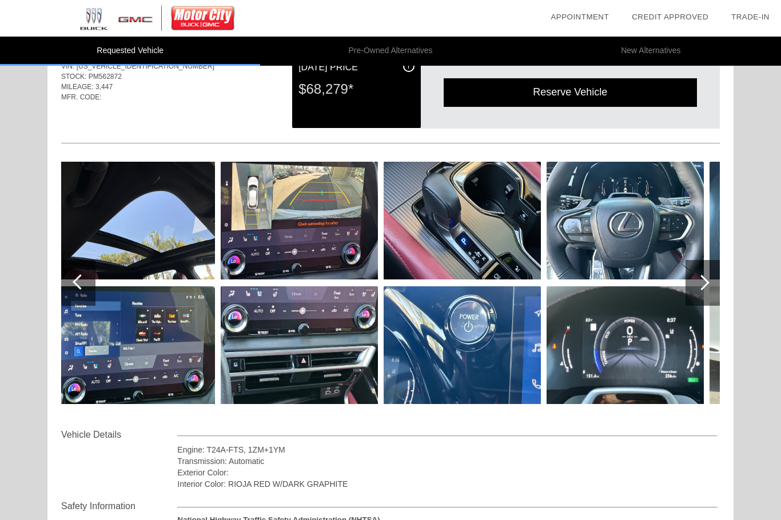
click at [712, 279] on div at bounding box center [702, 283] width 34 height 46
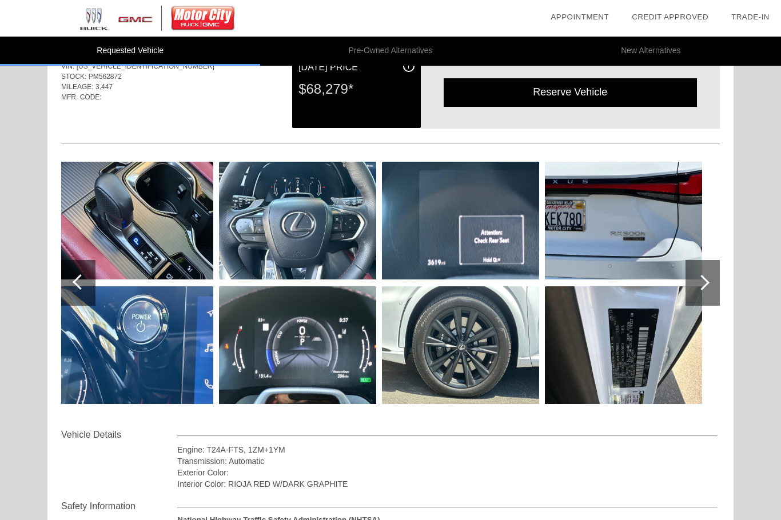
click at [708, 284] on div at bounding box center [701, 282] width 15 height 15
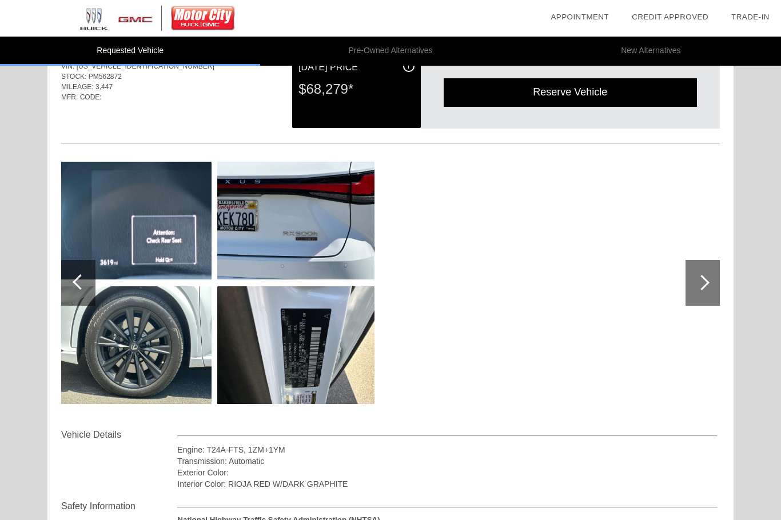
click at [710, 278] on div at bounding box center [702, 283] width 34 height 46
click at [705, 285] on div at bounding box center [701, 282] width 15 height 15
click at [88, 277] on div at bounding box center [78, 283] width 34 height 46
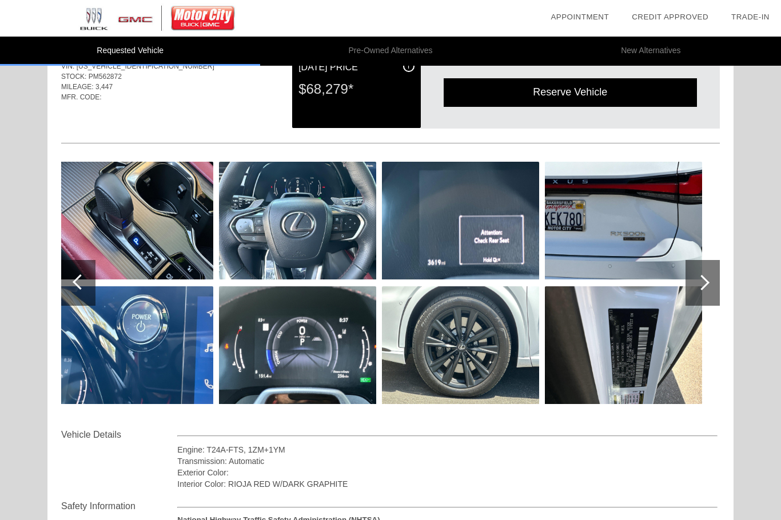
click at [77, 279] on div at bounding box center [80, 281] width 15 height 15
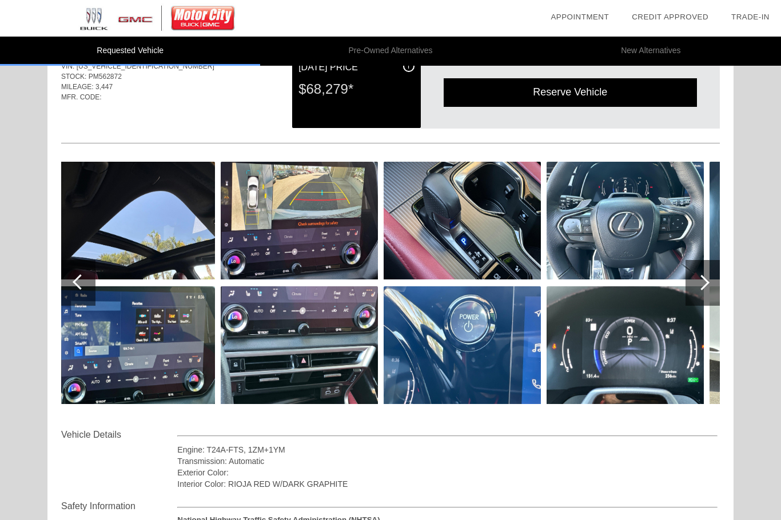
click at [84, 282] on div at bounding box center [80, 281] width 15 height 15
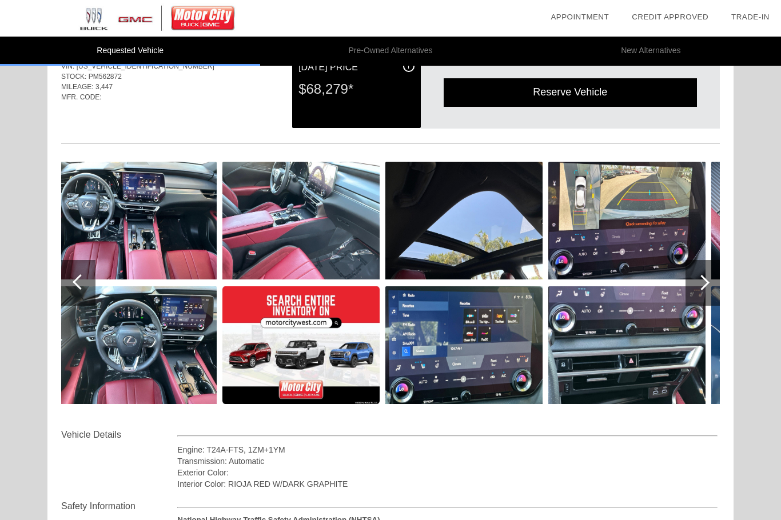
click at [81, 283] on div at bounding box center [80, 281] width 15 height 15
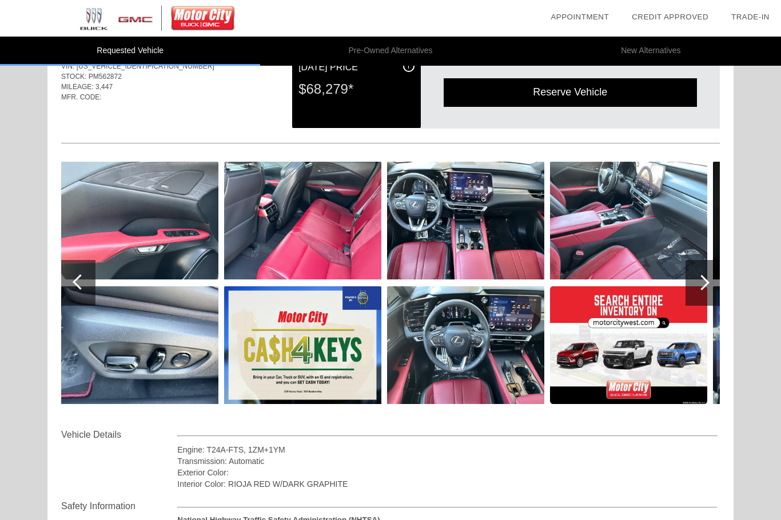
click at [77, 282] on div at bounding box center [80, 281] width 15 height 15
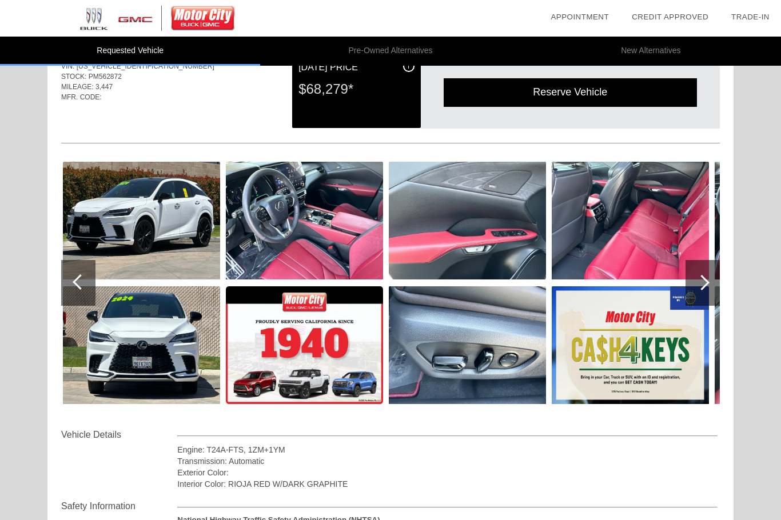
click at [70, 282] on div at bounding box center [78, 283] width 34 height 46
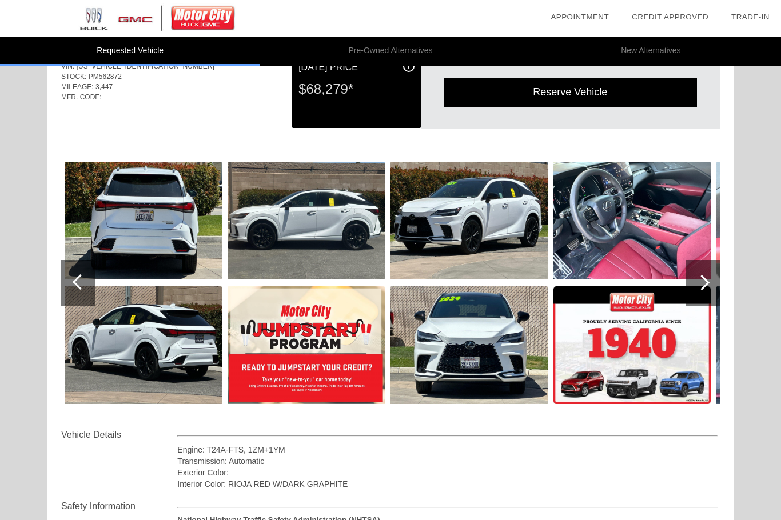
click at [75, 282] on div at bounding box center [80, 281] width 15 height 15
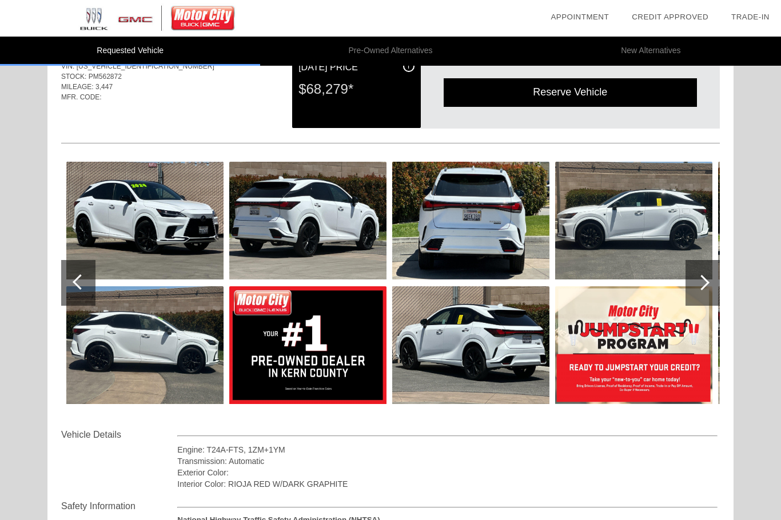
click at [74, 283] on div at bounding box center [80, 281] width 15 height 15
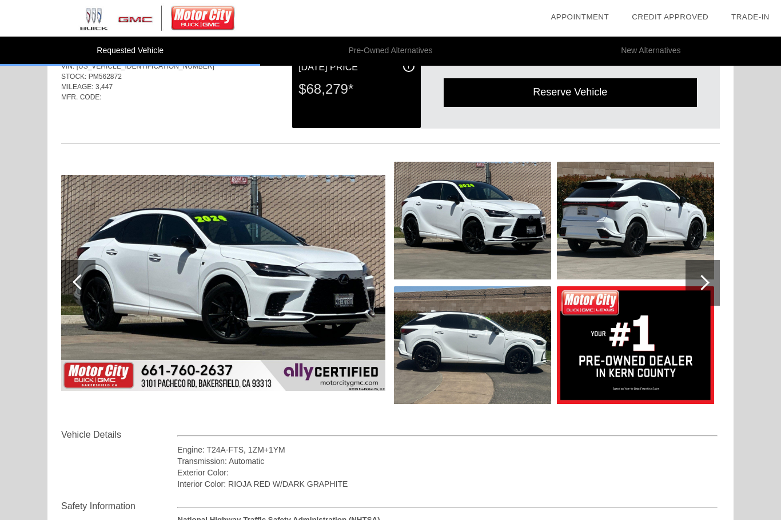
click at [65, 281] on div at bounding box center [78, 283] width 34 height 46
click at [79, 284] on div at bounding box center [80, 281] width 15 height 15
click at [80, 285] on div at bounding box center [80, 281] width 15 height 15
click at [71, 281] on div at bounding box center [78, 283] width 34 height 46
click at [79, 283] on div at bounding box center [80, 281] width 15 height 15
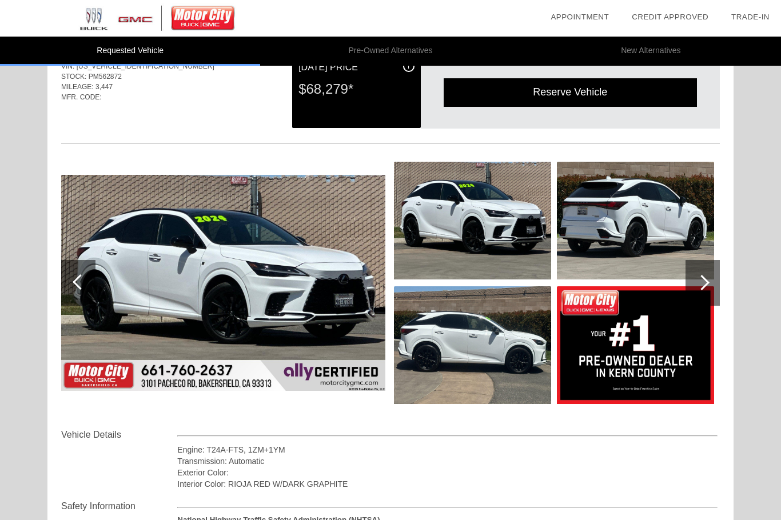
click at [77, 283] on div at bounding box center [80, 281] width 15 height 15
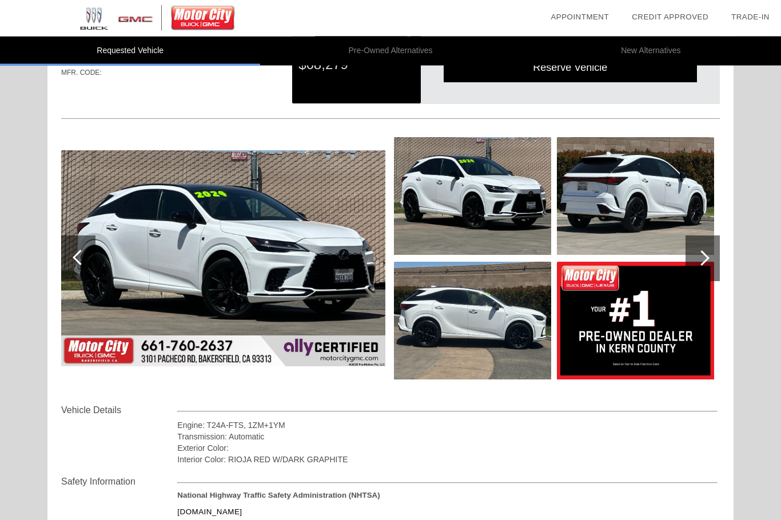
scroll to position [74, 0]
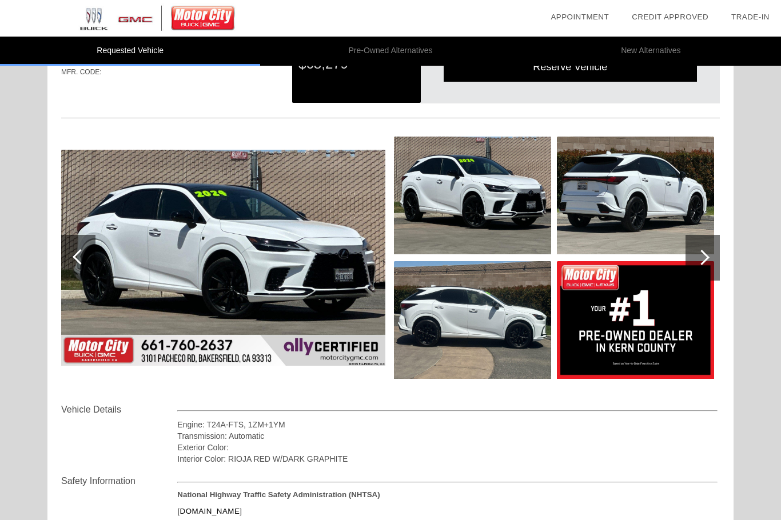
click at [708, 256] on div at bounding box center [702, 258] width 34 height 46
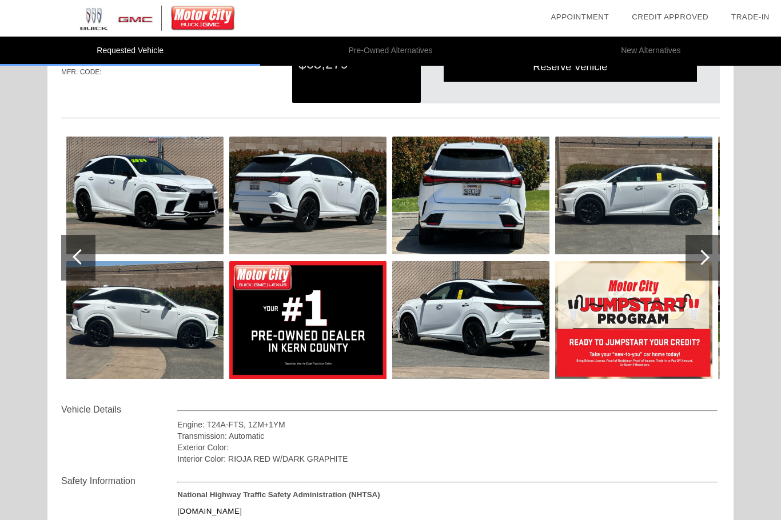
click at [707, 258] on div at bounding box center [701, 257] width 15 height 15
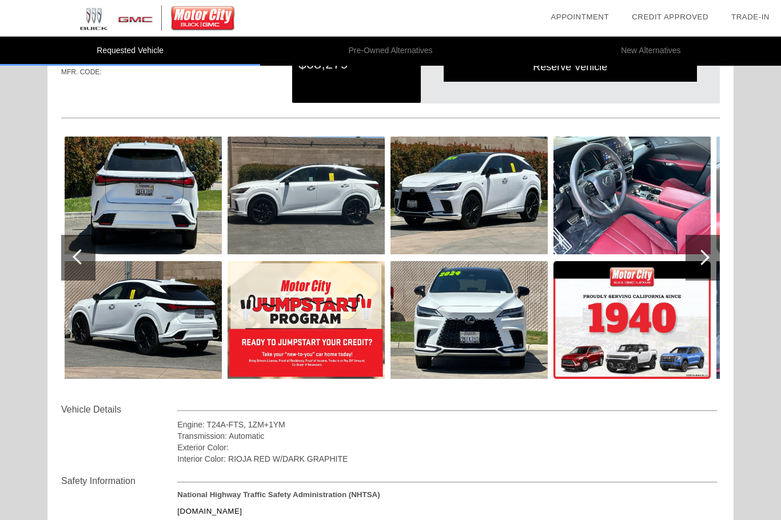
click at [706, 256] on div at bounding box center [701, 257] width 15 height 15
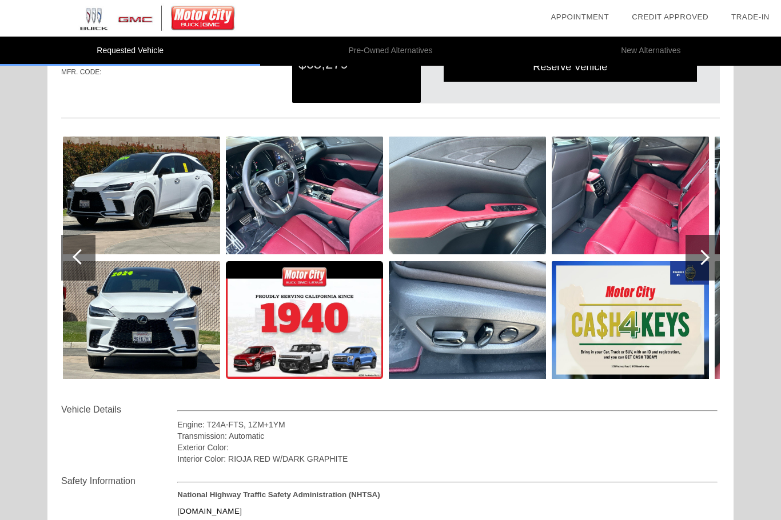
click at [707, 254] on div at bounding box center [702, 258] width 34 height 46
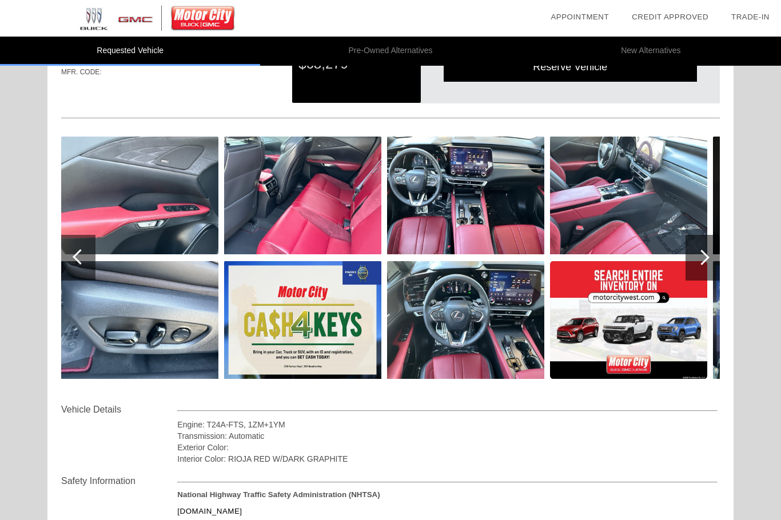
click at [708, 258] on div at bounding box center [701, 257] width 15 height 15
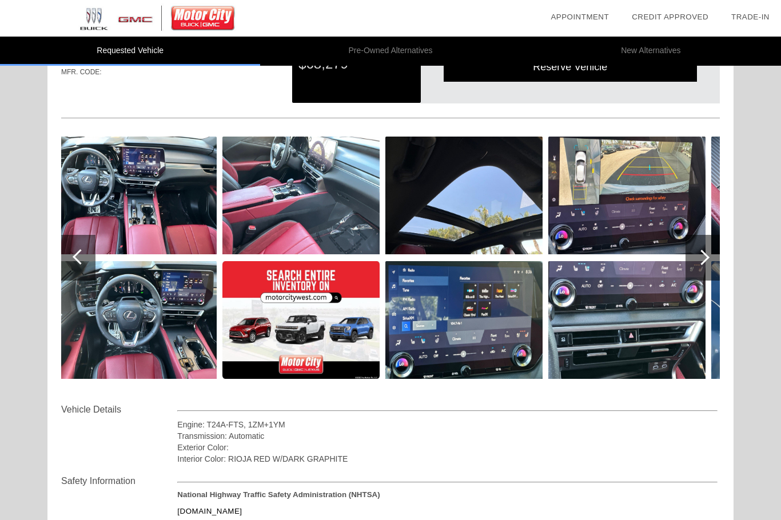
click at [704, 261] on div at bounding box center [701, 257] width 15 height 15
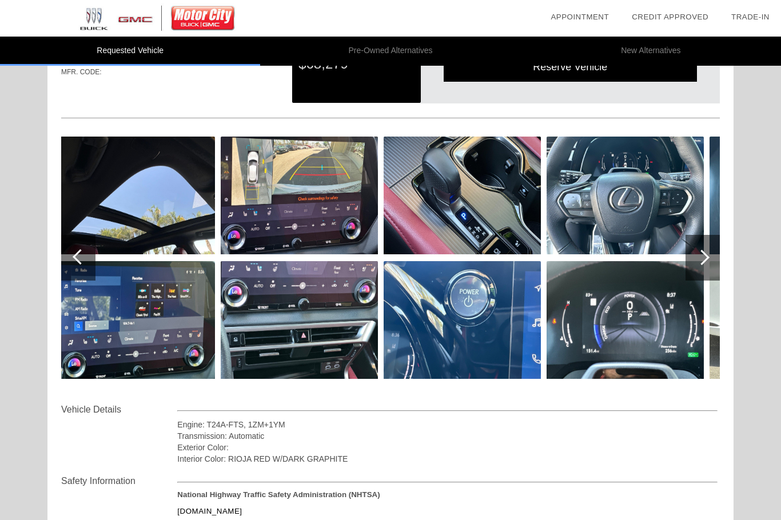
click at [707, 258] on div at bounding box center [701, 257] width 15 height 15
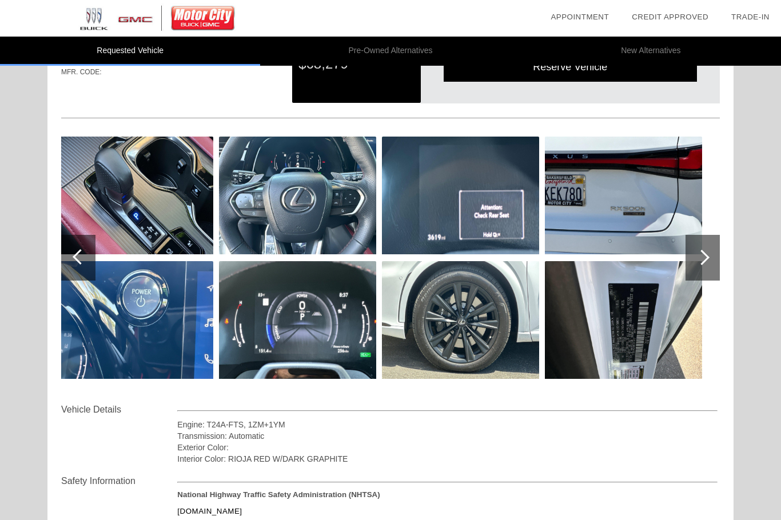
click at [705, 257] on div at bounding box center [701, 257] width 15 height 15
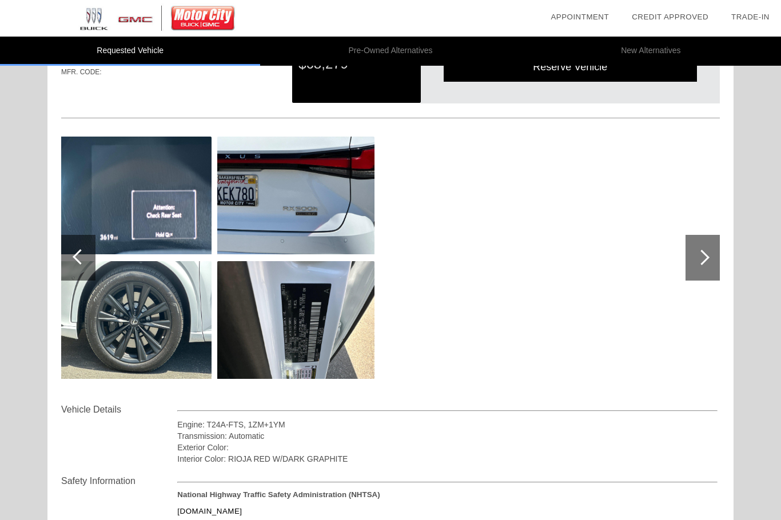
click at [702, 258] on div at bounding box center [701, 257] width 15 height 15
click at [79, 267] on div at bounding box center [78, 258] width 34 height 46
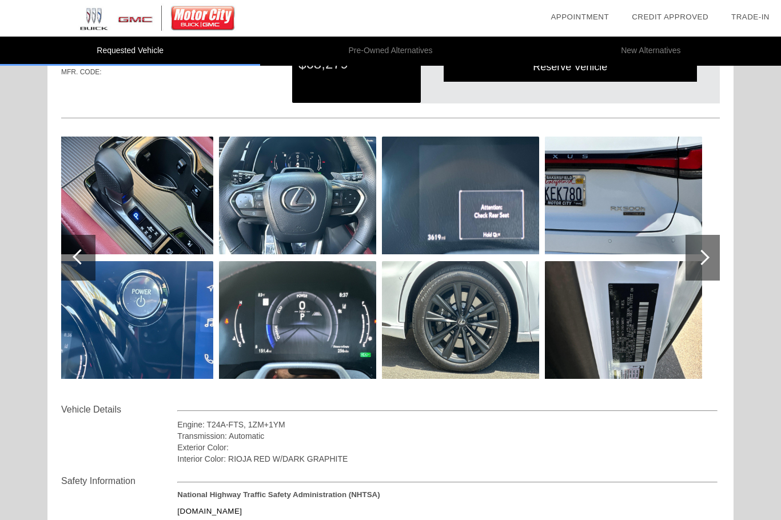
click at [79, 262] on div at bounding box center [80, 256] width 15 height 15
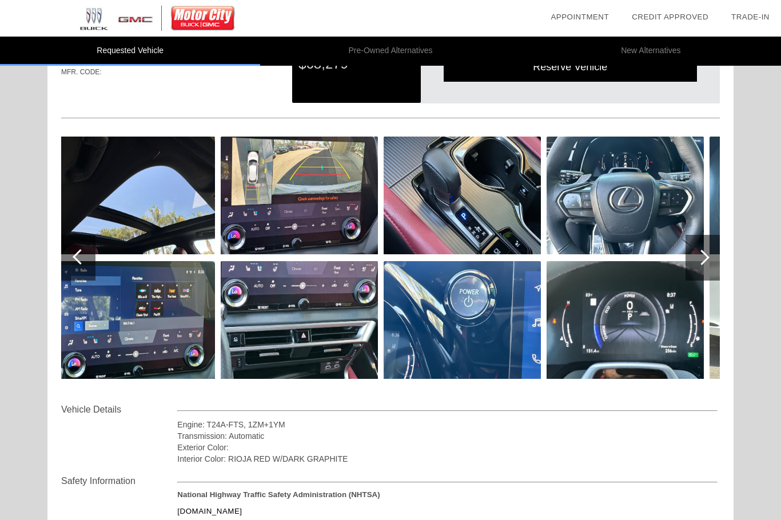
click at [77, 257] on div at bounding box center [80, 256] width 15 height 15
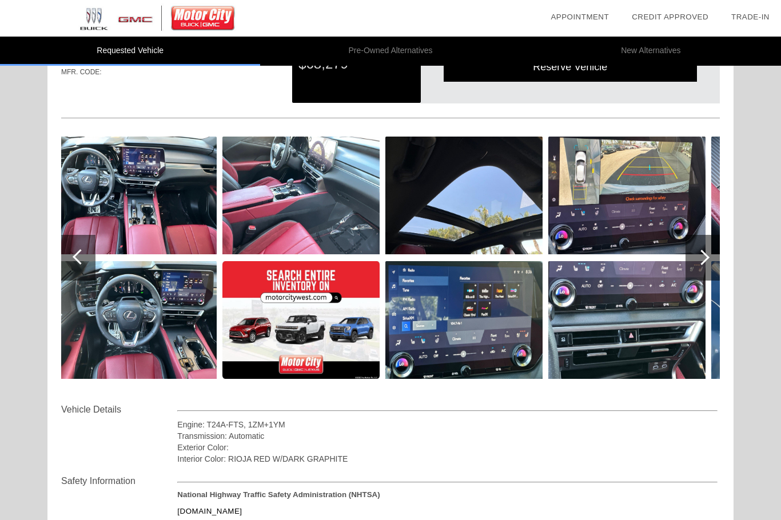
click at [78, 258] on div at bounding box center [80, 256] width 15 height 15
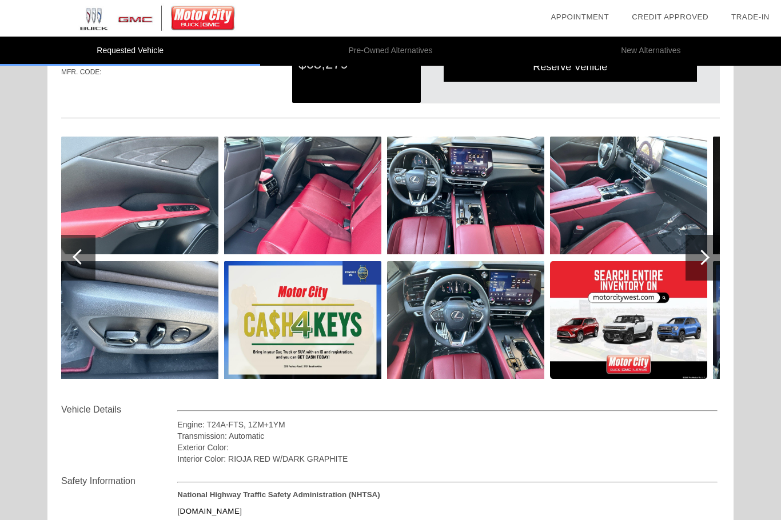
click at [73, 257] on div at bounding box center [78, 258] width 34 height 46
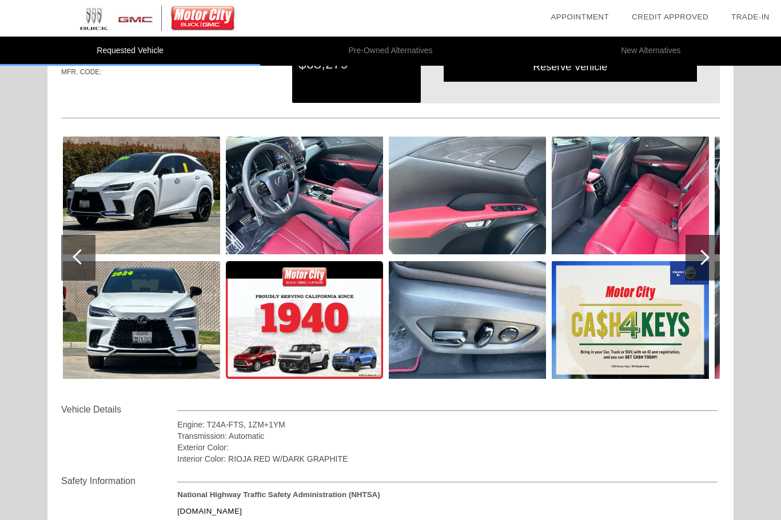
click at [70, 254] on div at bounding box center [78, 258] width 34 height 46
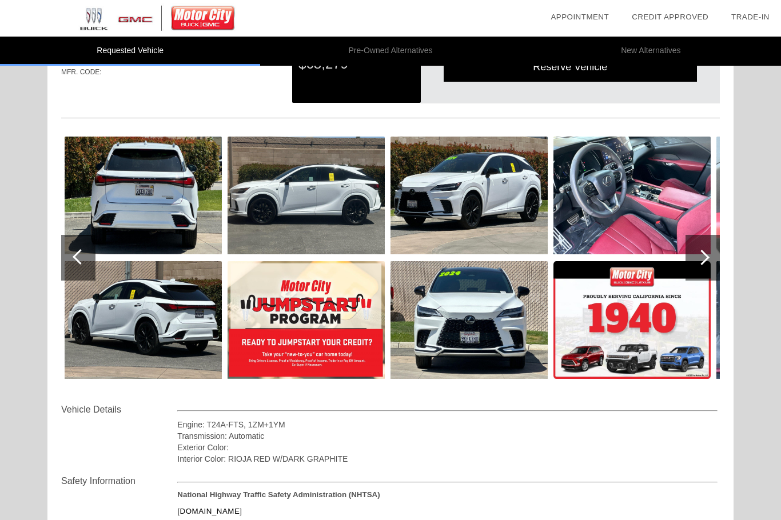
click at [75, 257] on div at bounding box center [80, 256] width 15 height 15
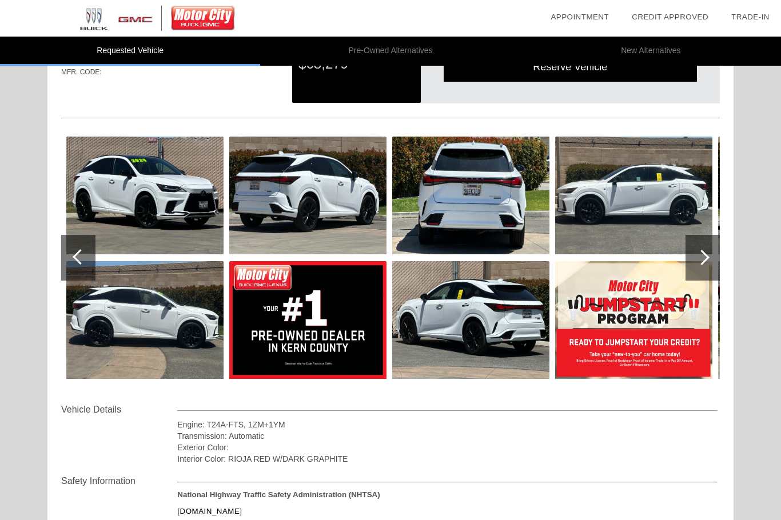
click at [94, 263] on div at bounding box center [78, 258] width 34 height 46
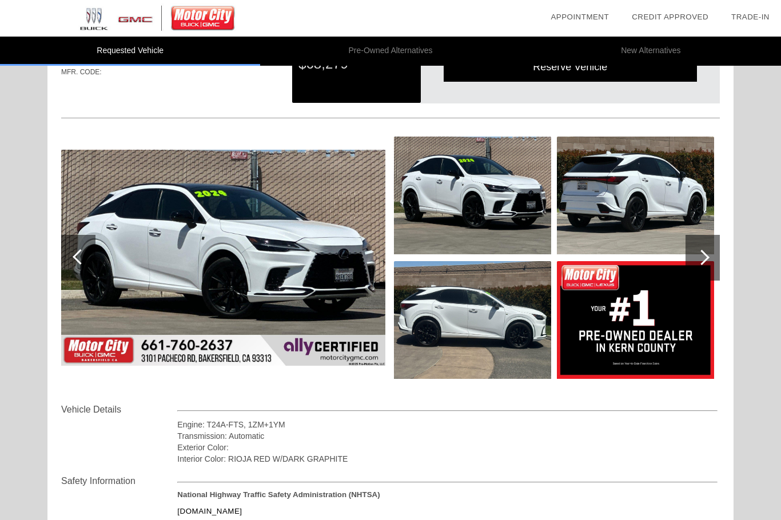
click at [81, 257] on div at bounding box center [80, 256] width 15 height 15
click at [80, 259] on div at bounding box center [80, 256] width 15 height 15
